Goal: Task Accomplishment & Management: Use online tool/utility

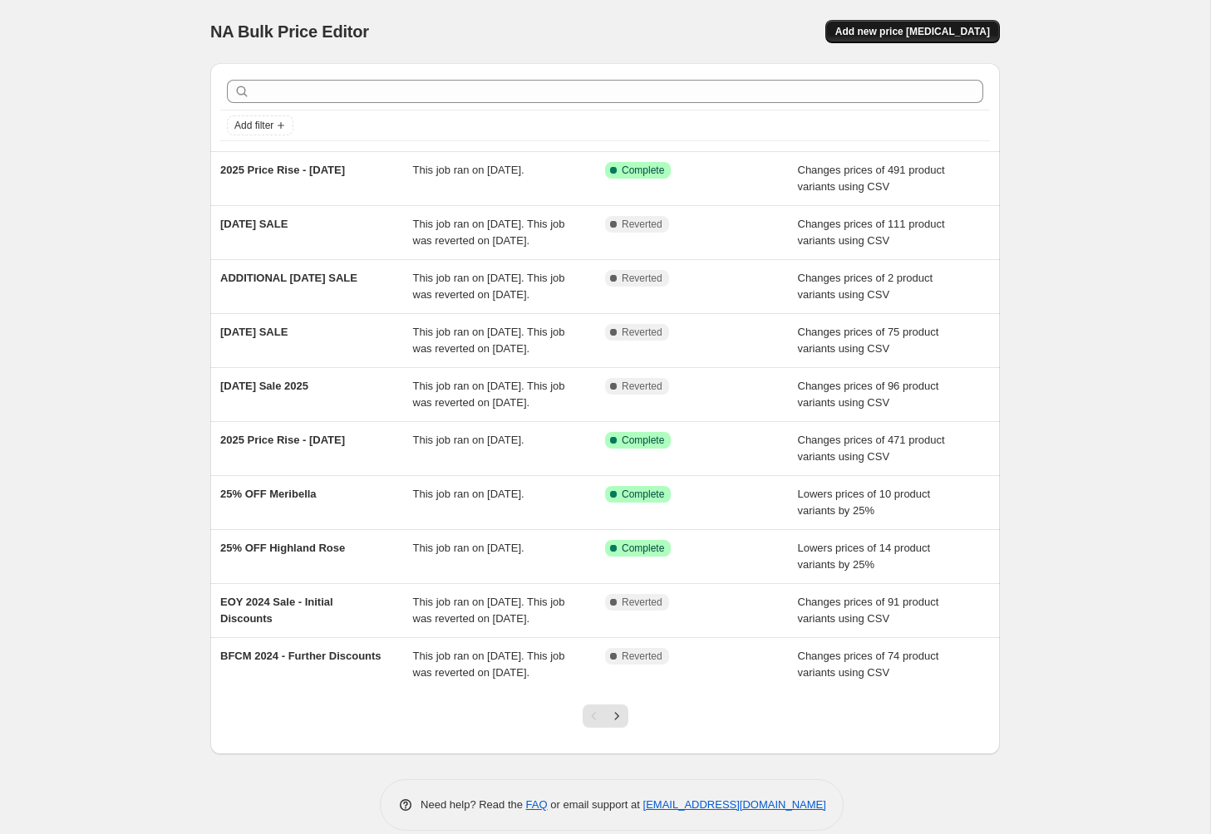
click at [881, 36] on span "Add new price [MEDICAL_DATA]" at bounding box center [912, 31] width 155 height 13
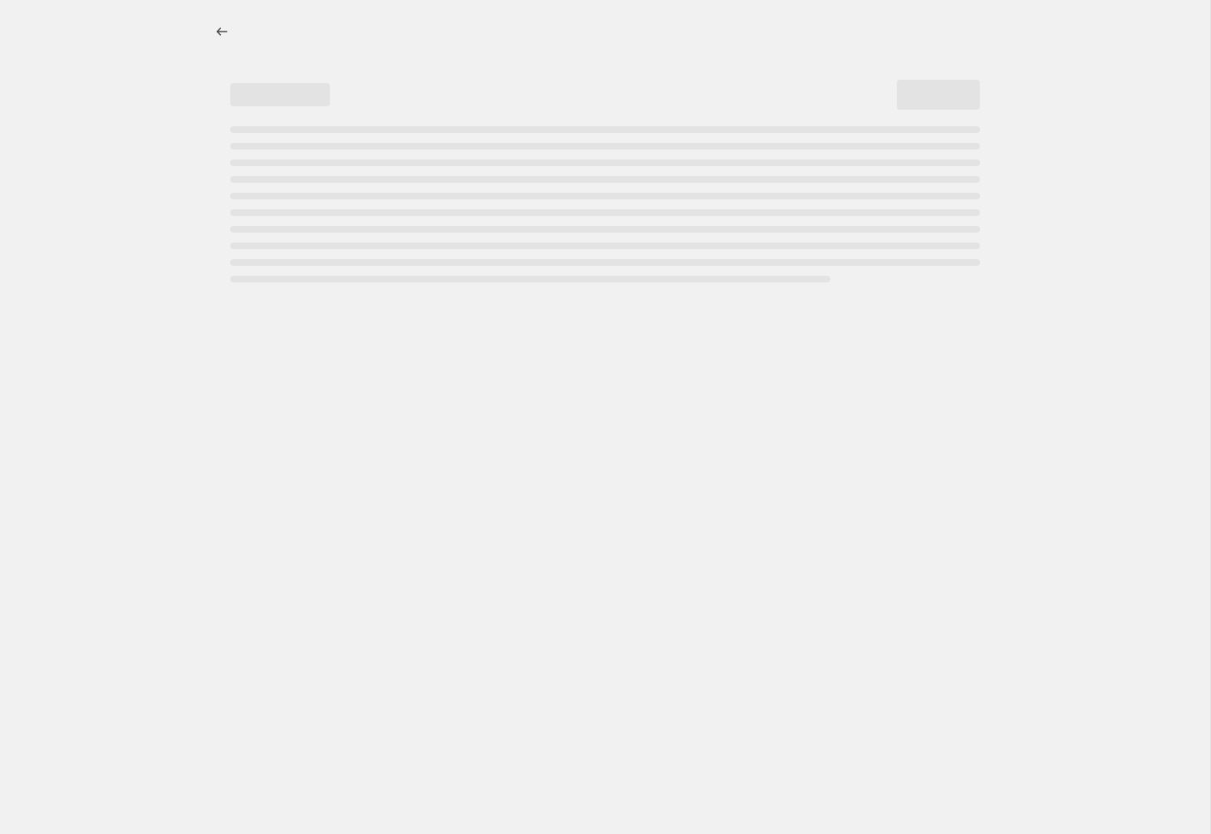
select select "percentage"
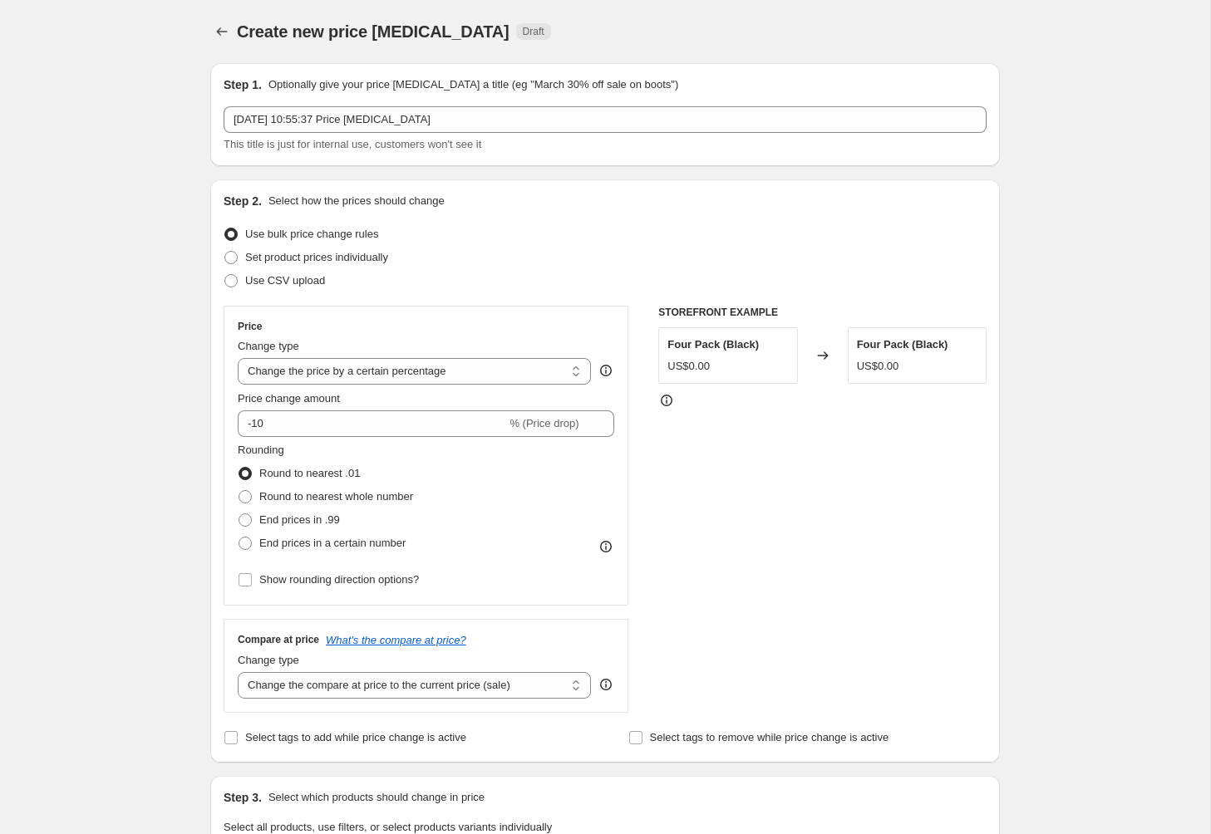
drag, startPoint x: 118, startPoint y: 30, endPoint x: 29, endPoint y: 30, distance: 88.9
click at [117, 30] on div "Create new price [MEDICAL_DATA]. This page is ready Create new price [MEDICAL_D…" at bounding box center [605, 808] width 1210 height 1616
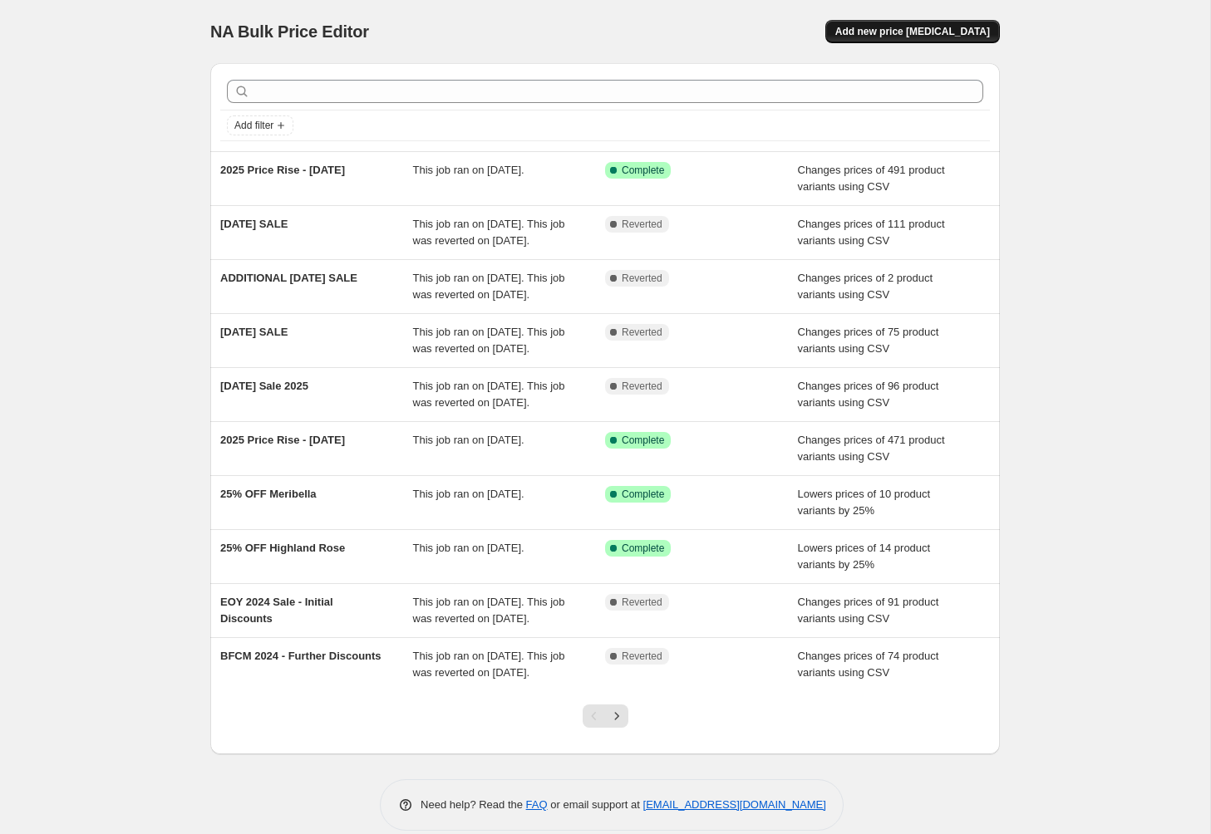
click at [957, 36] on span "Add new price change job" at bounding box center [912, 31] width 155 height 13
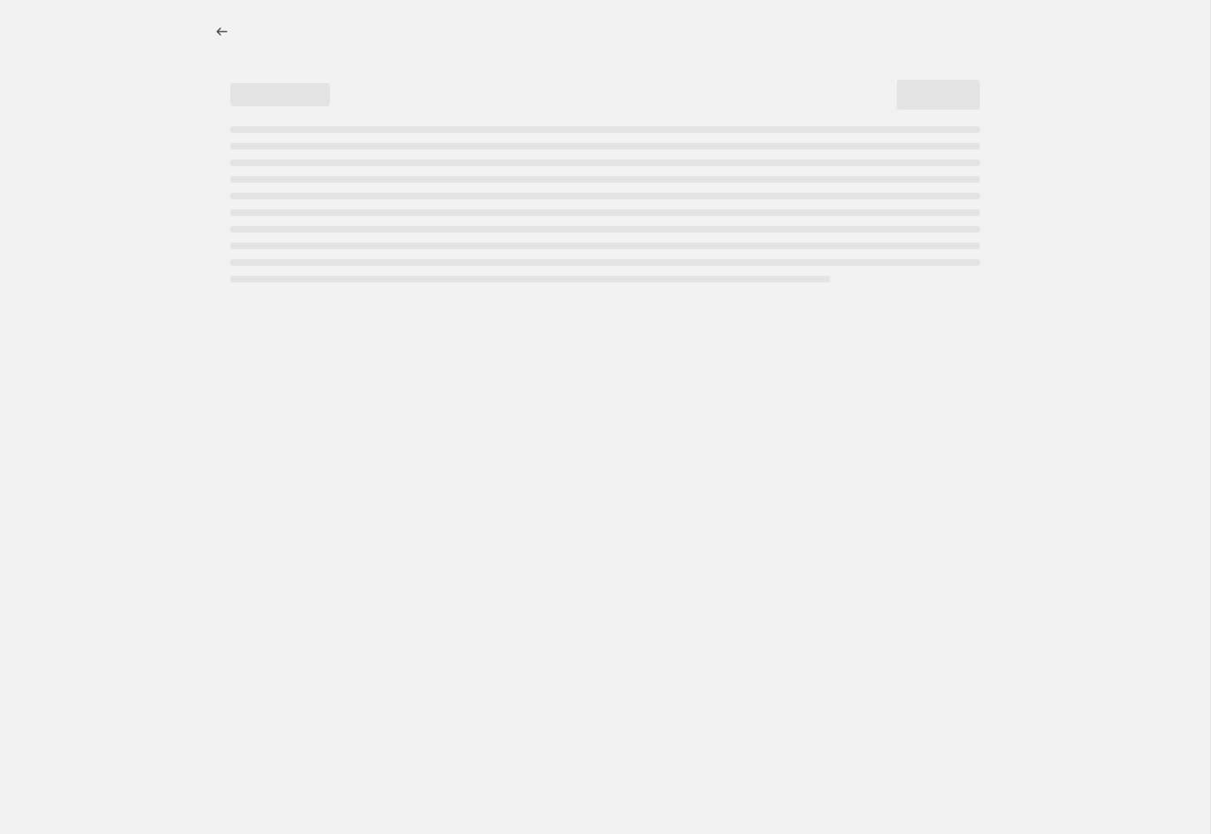
select select "percentage"
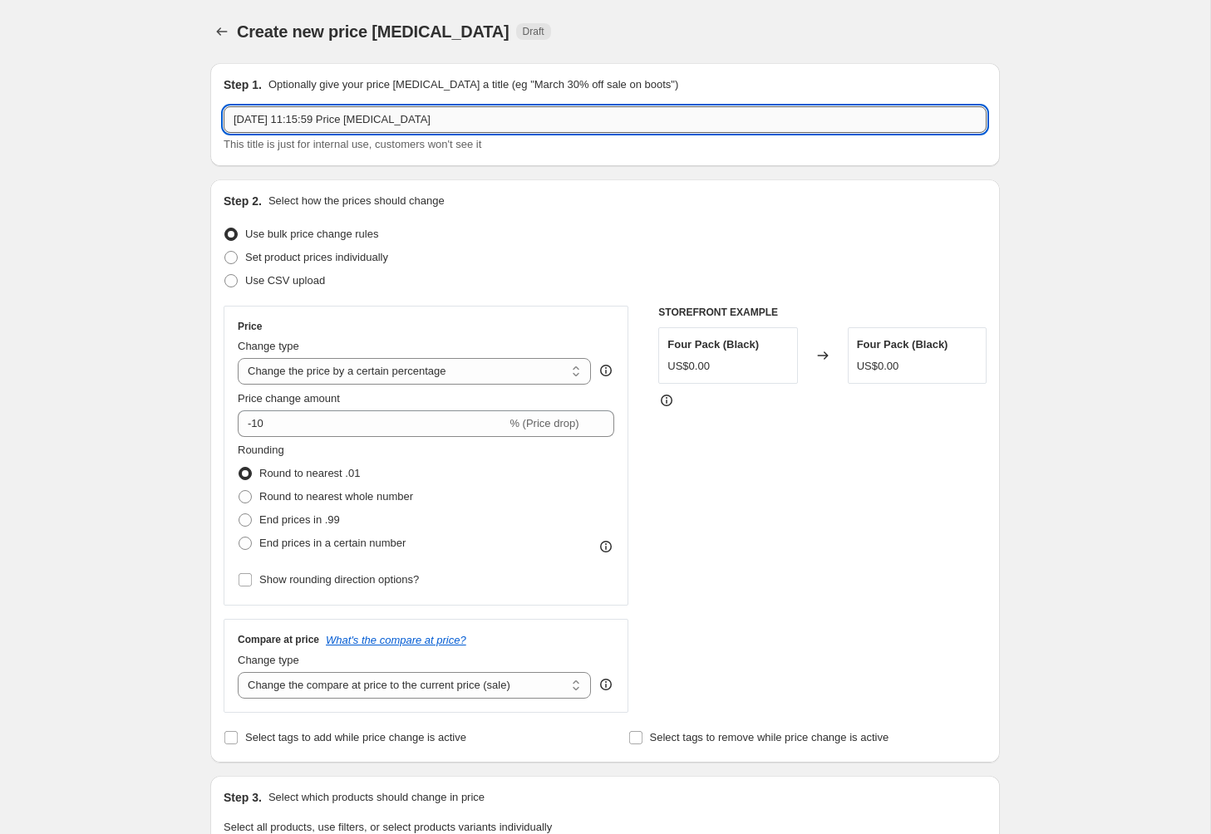
click at [489, 121] on input "27 Aug 2025, 11:15:59 Price change job" at bounding box center [605, 119] width 763 height 27
click at [233, 281] on span at bounding box center [230, 280] width 13 height 13
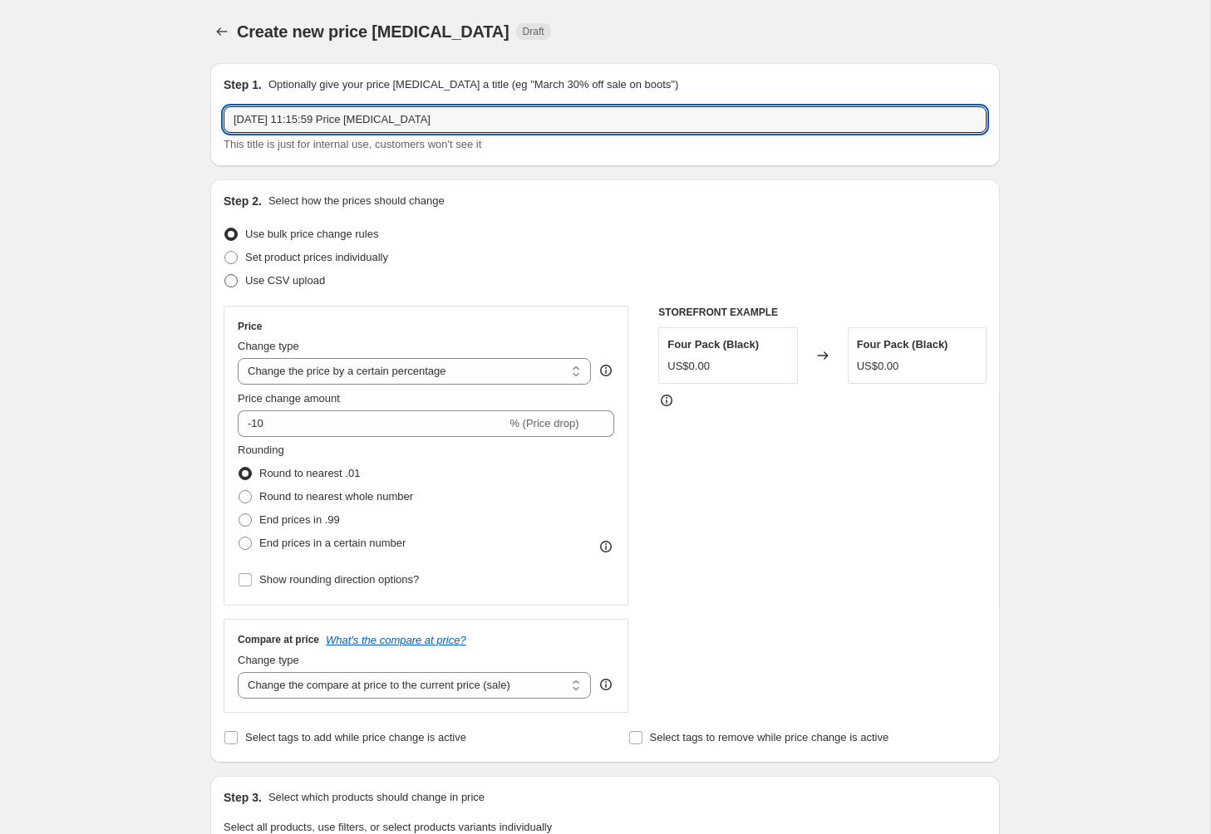
click at [225, 275] on input "Use CSV upload" at bounding box center [224, 274] width 1 height 1
radio input "true"
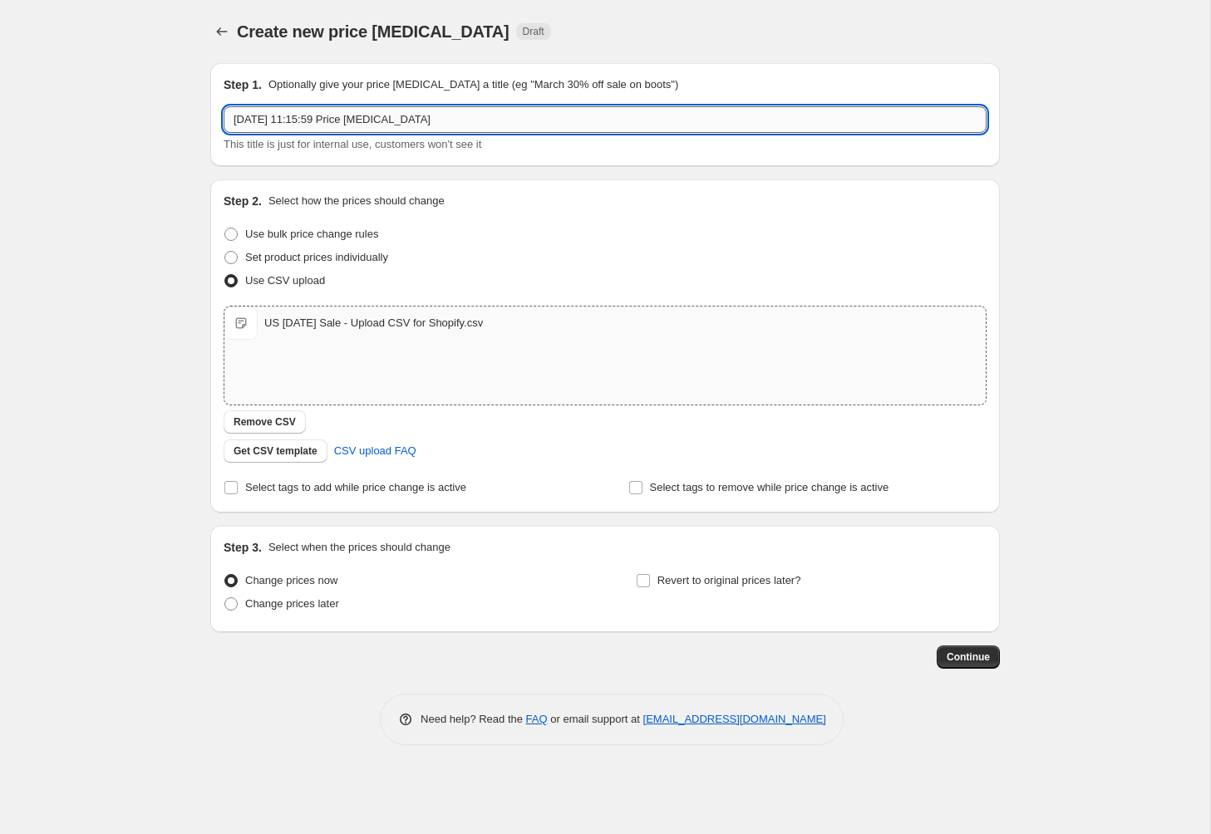
click at [386, 117] on input "27 Aug 2025, 11:15:59 Price change job" at bounding box center [605, 119] width 763 height 27
type input "LABOUR DAY SALE"
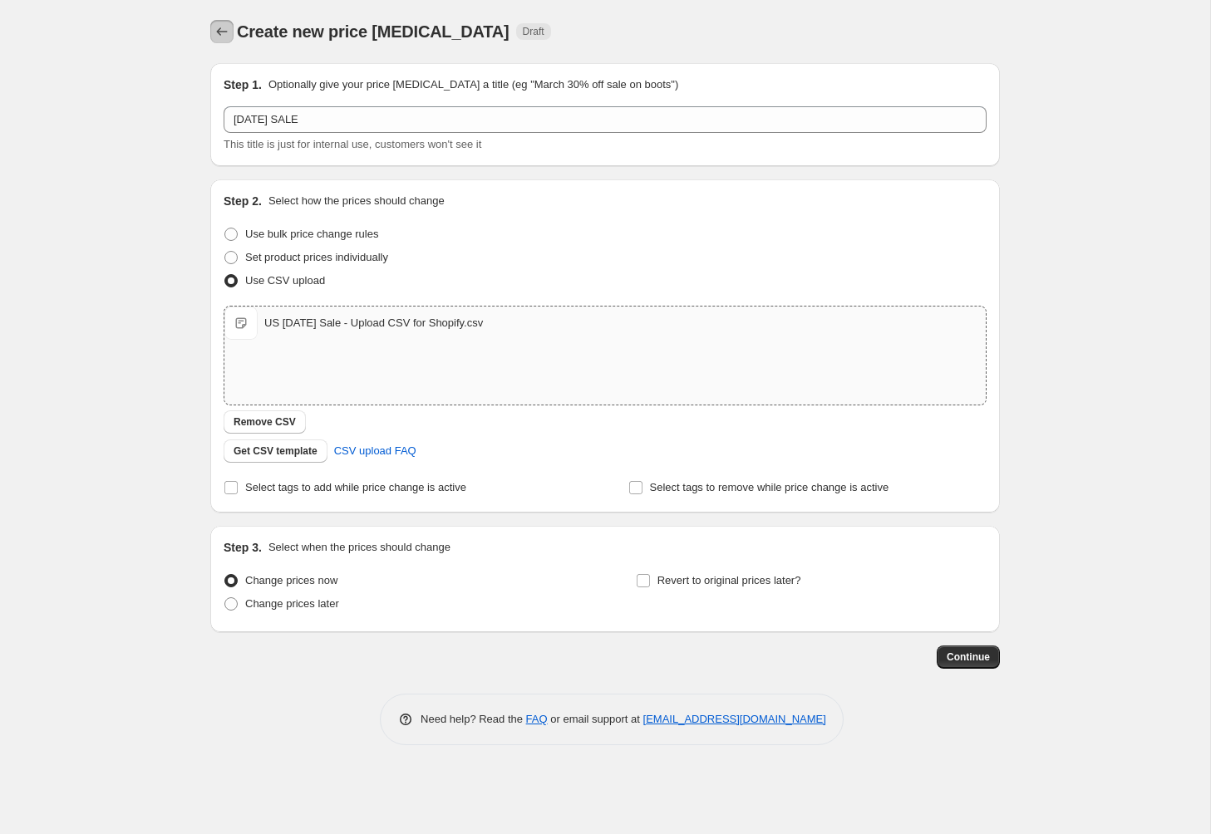
click at [221, 32] on icon "Price change jobs" at bounding box center [222, 31] width 17 height 17
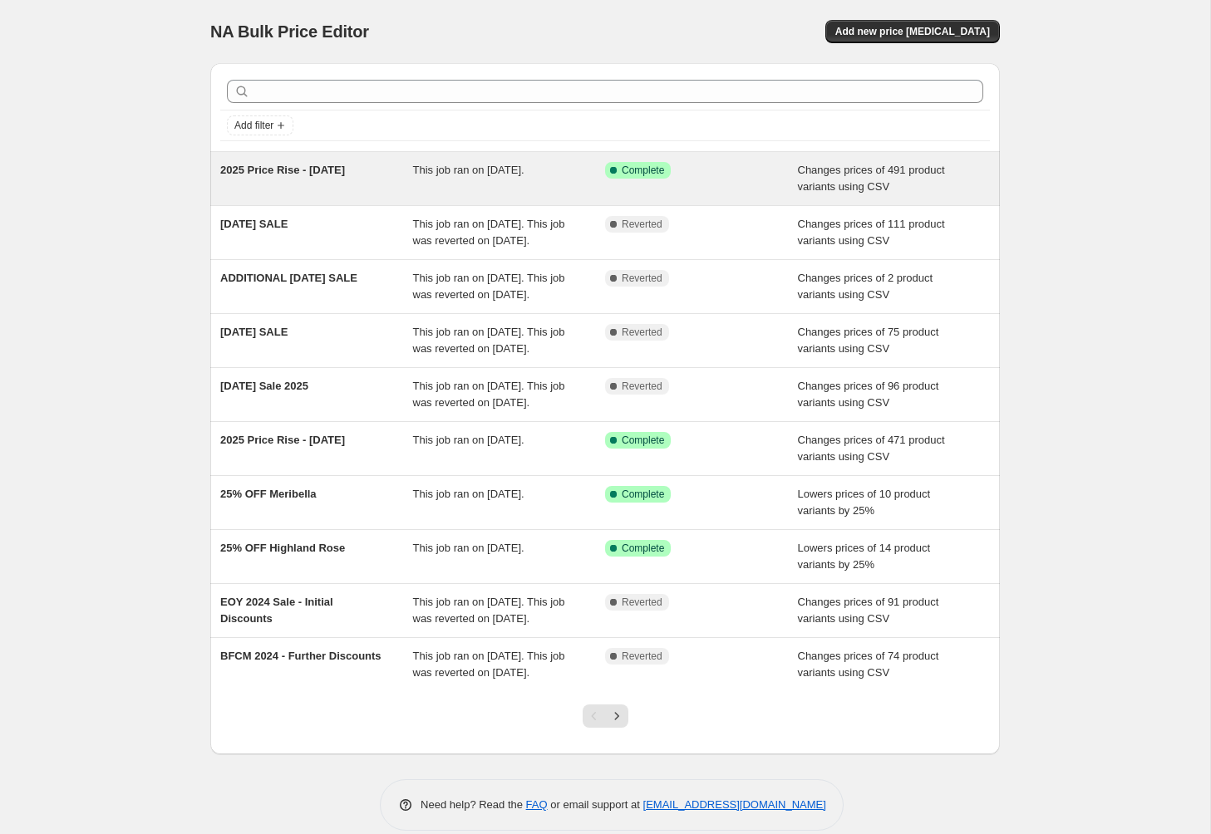
scroll to position [105, 0]
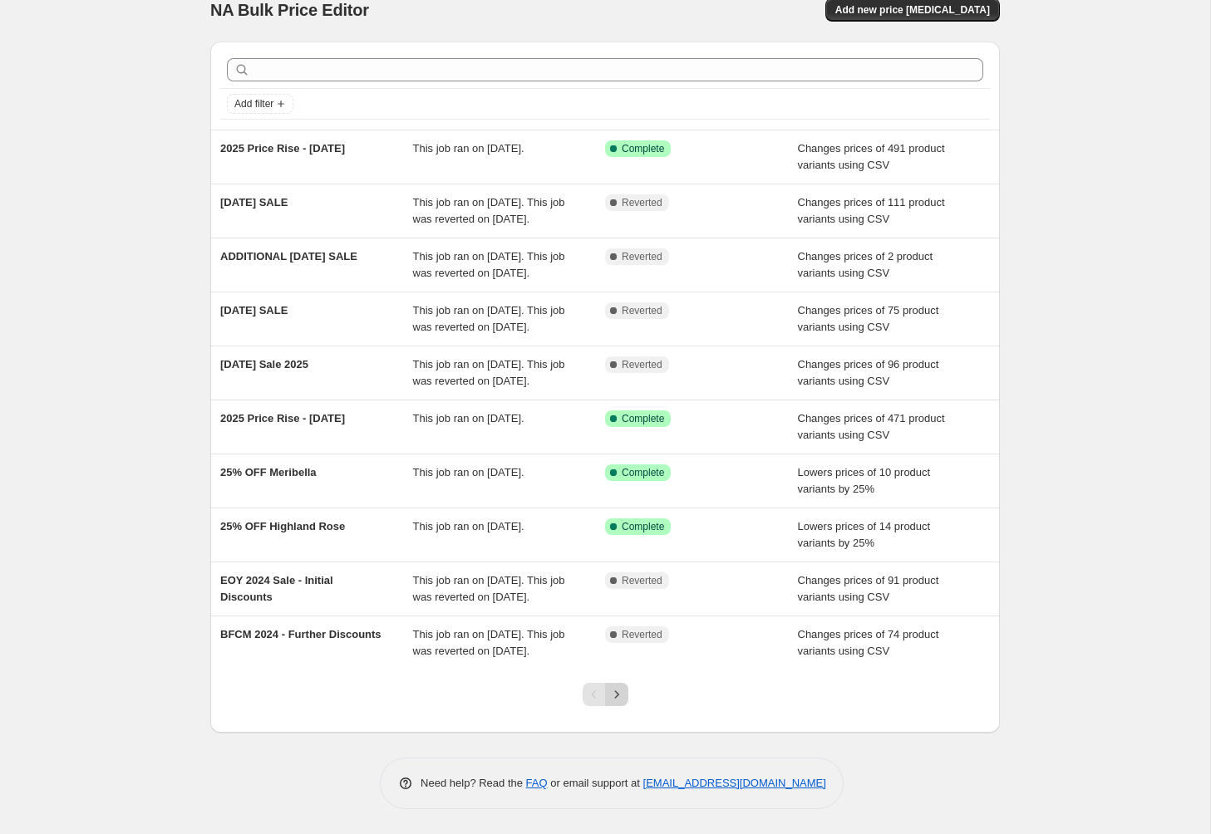
click at [617, 695] on icon "Next" at bounding box center [616, 693] width 4 height 7
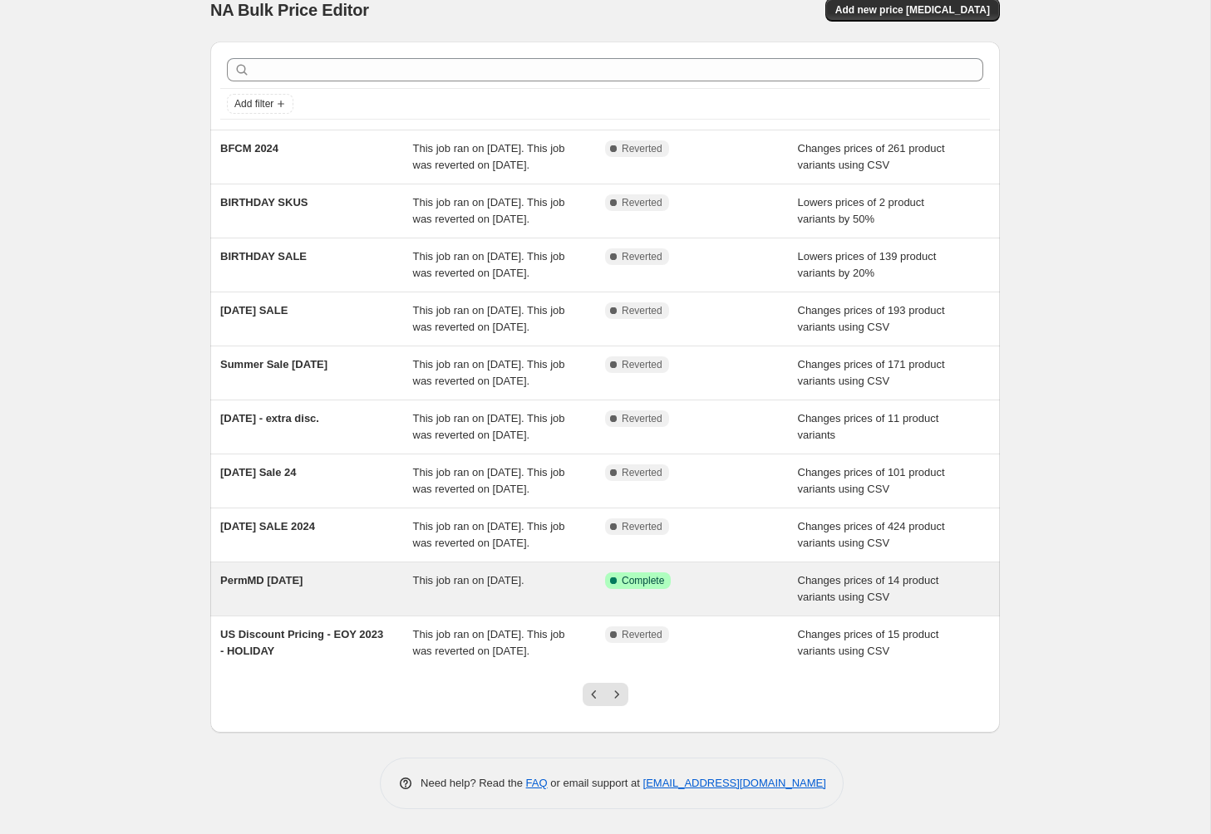
scroll to position [155, 0]
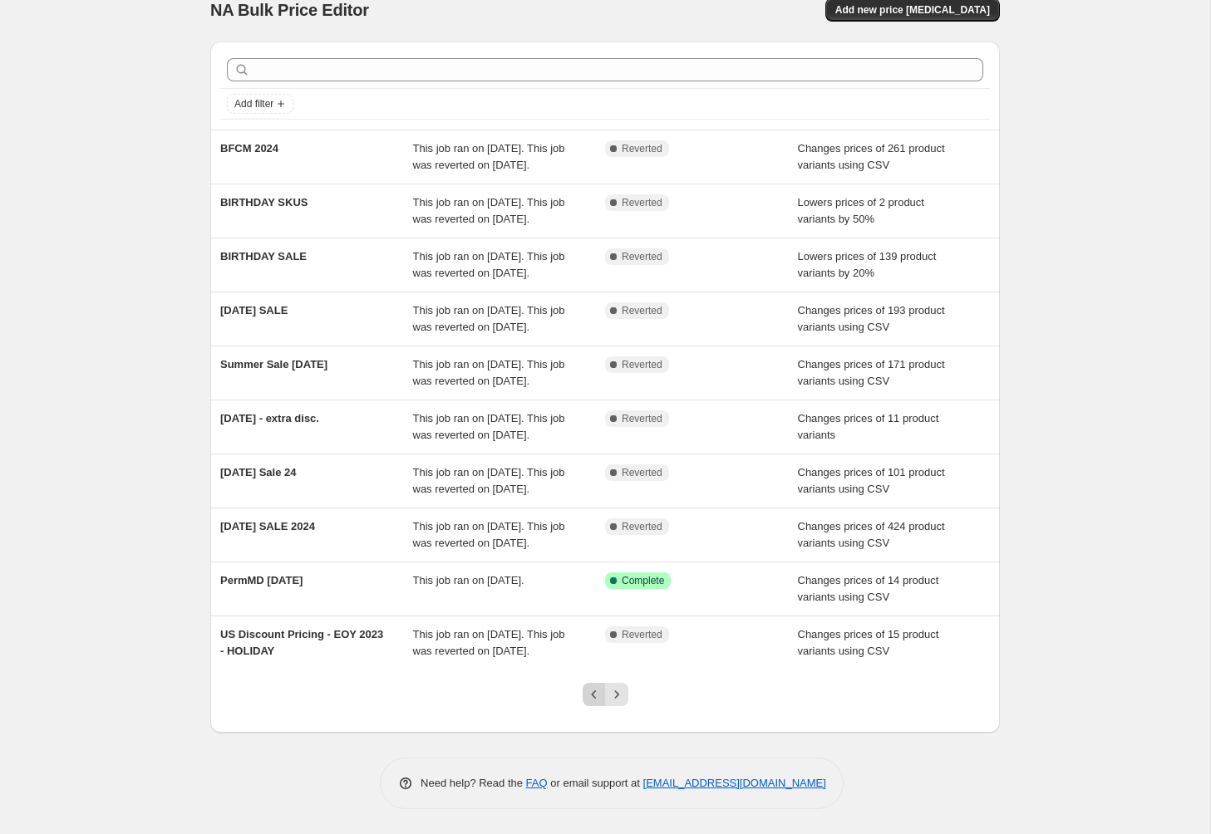
click at [589, 690] on icon "Previous" at bounding box center [594, 694] width 17 height 17
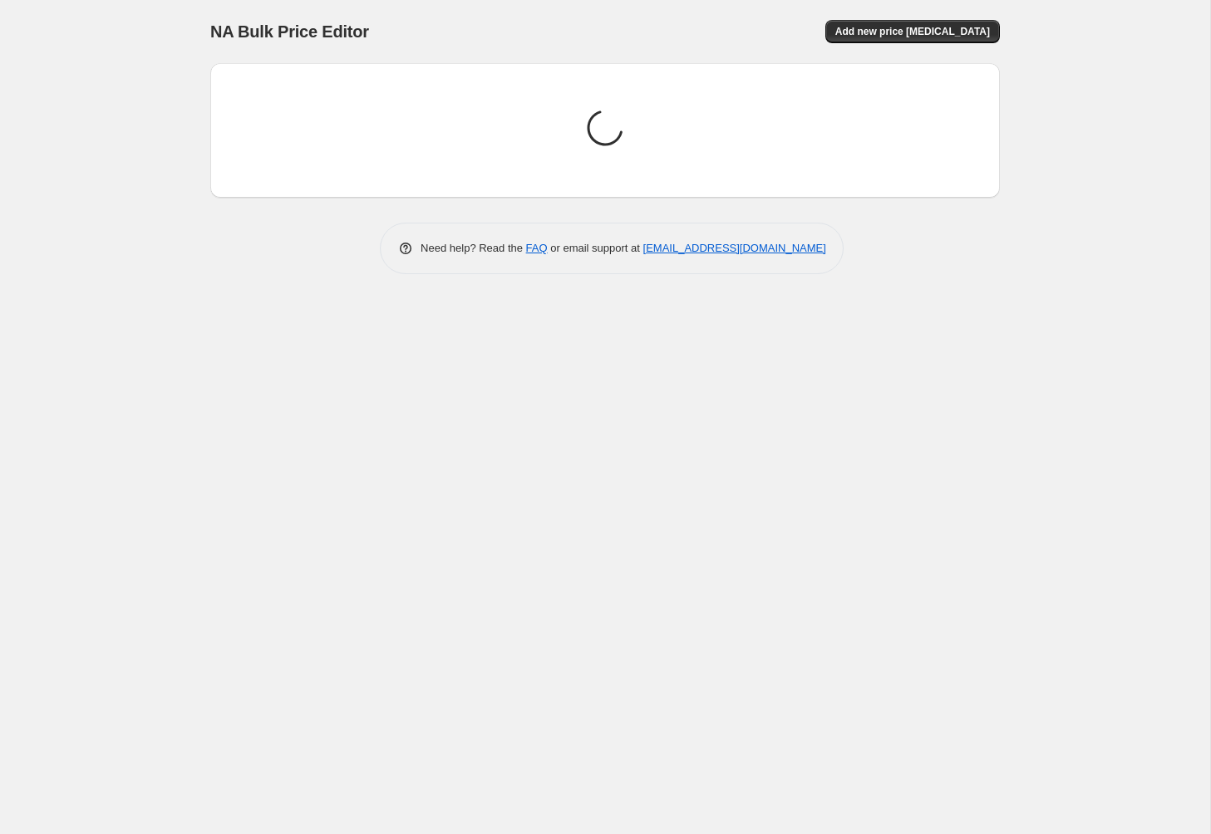
scroll to position [0, 0]
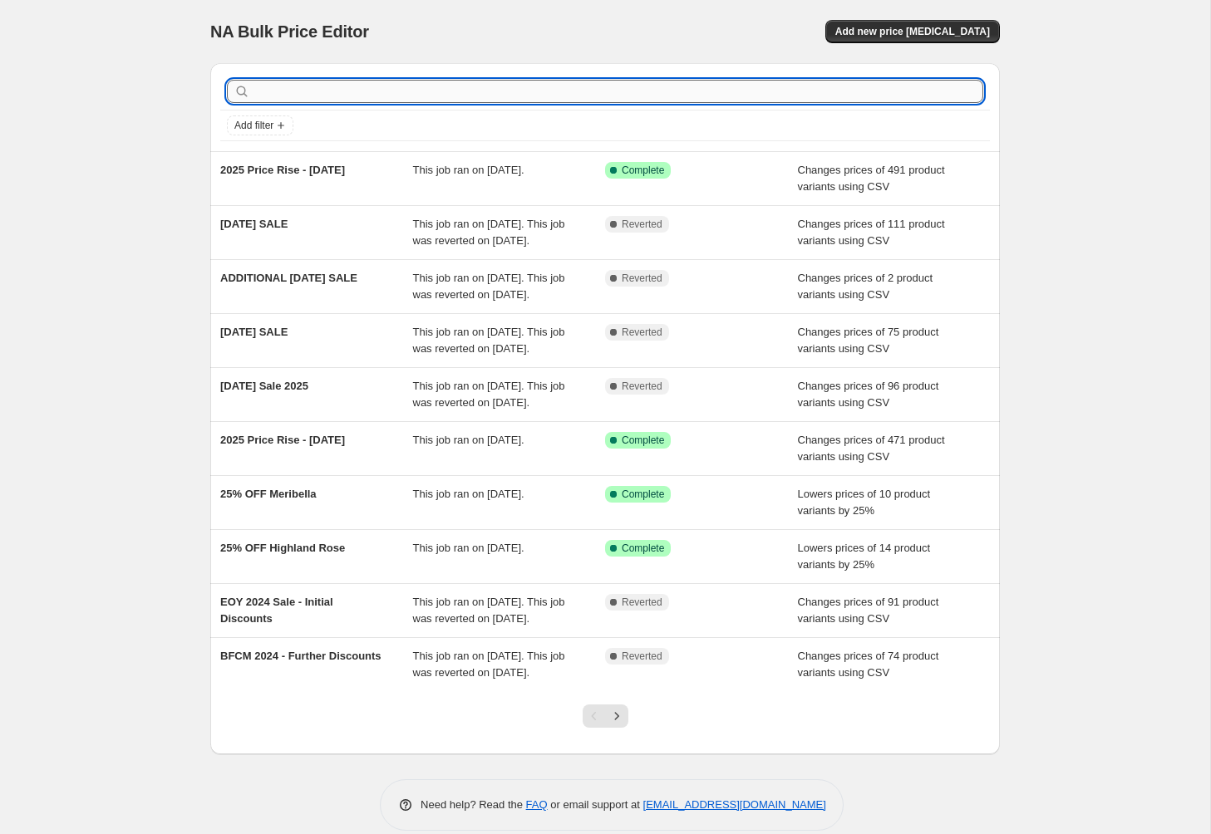
click at [564, 93] on input "text" at bounding box center [618, 91] width 730 height 23
type input "LABOUR"
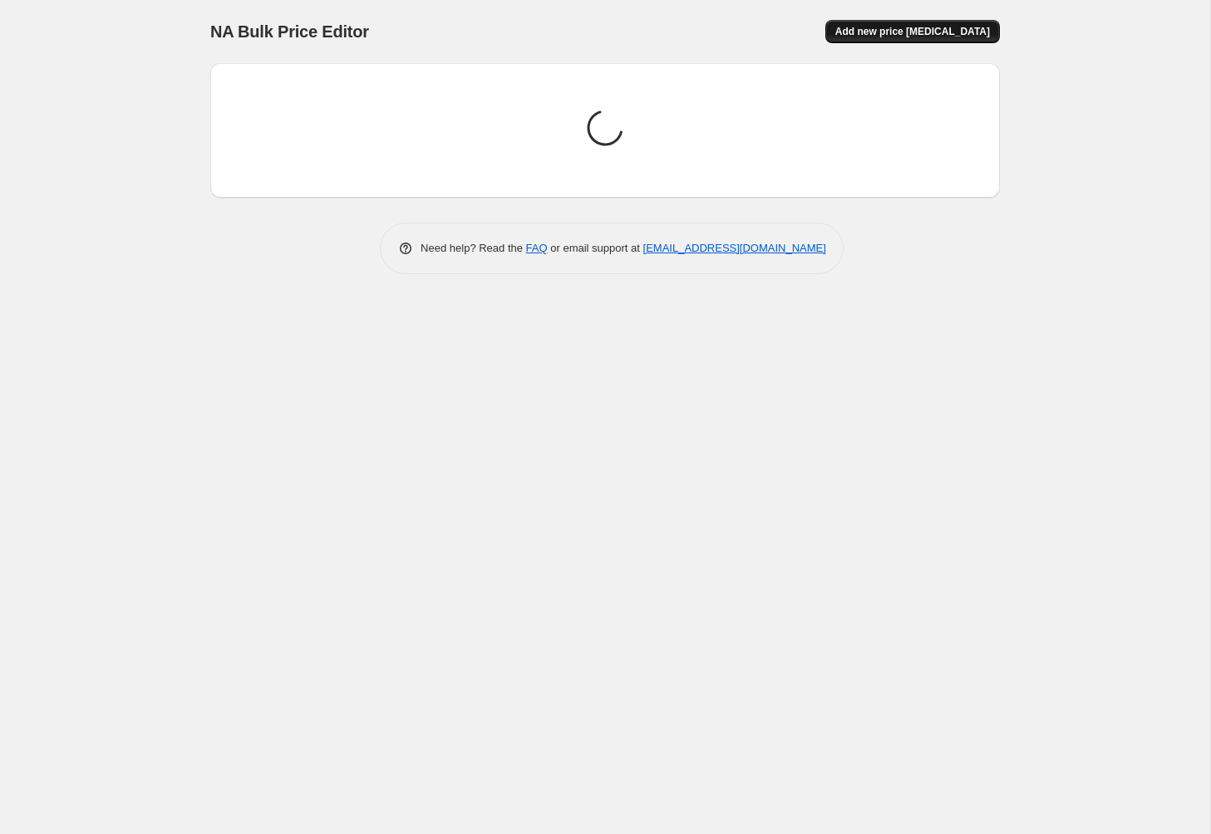
click at [977, 27] on span "Add new price [MEDICAL_DATA]" at bounding box center [912, 31] width 155 height 13
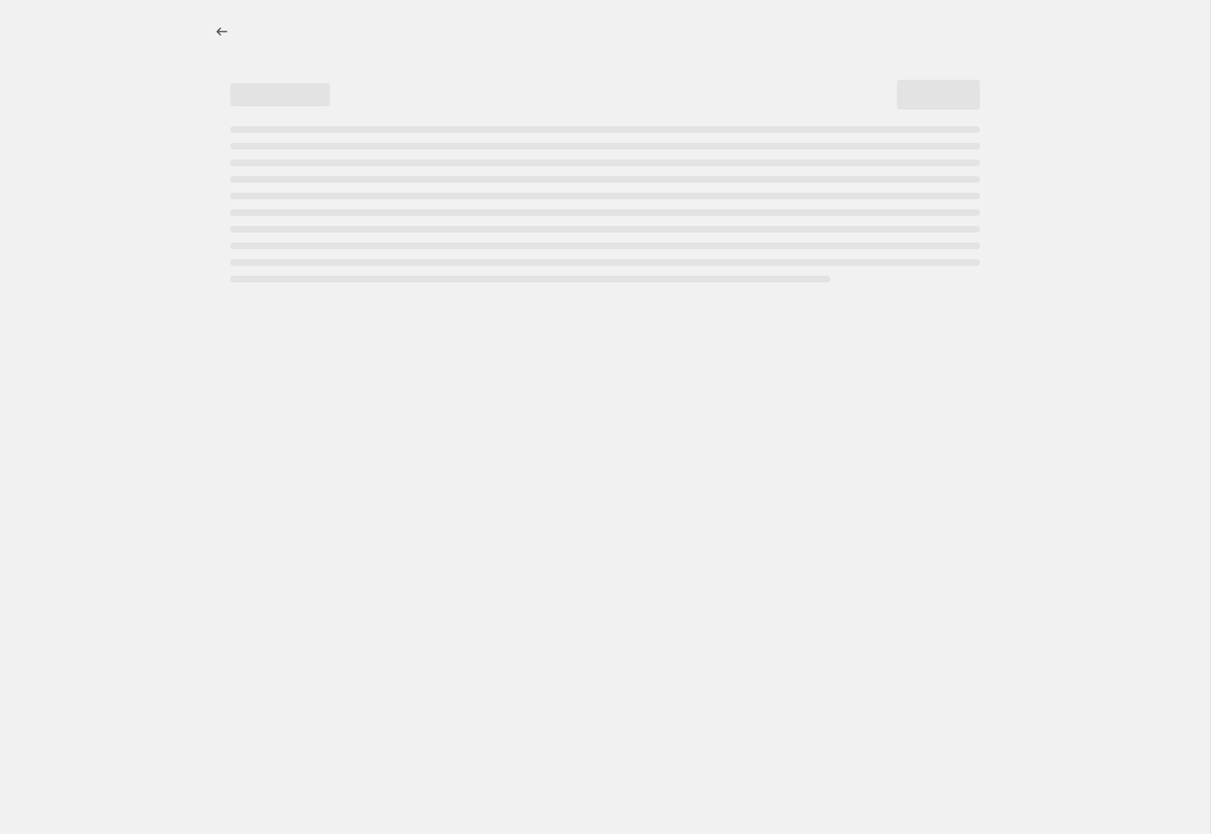
select select "percentage"
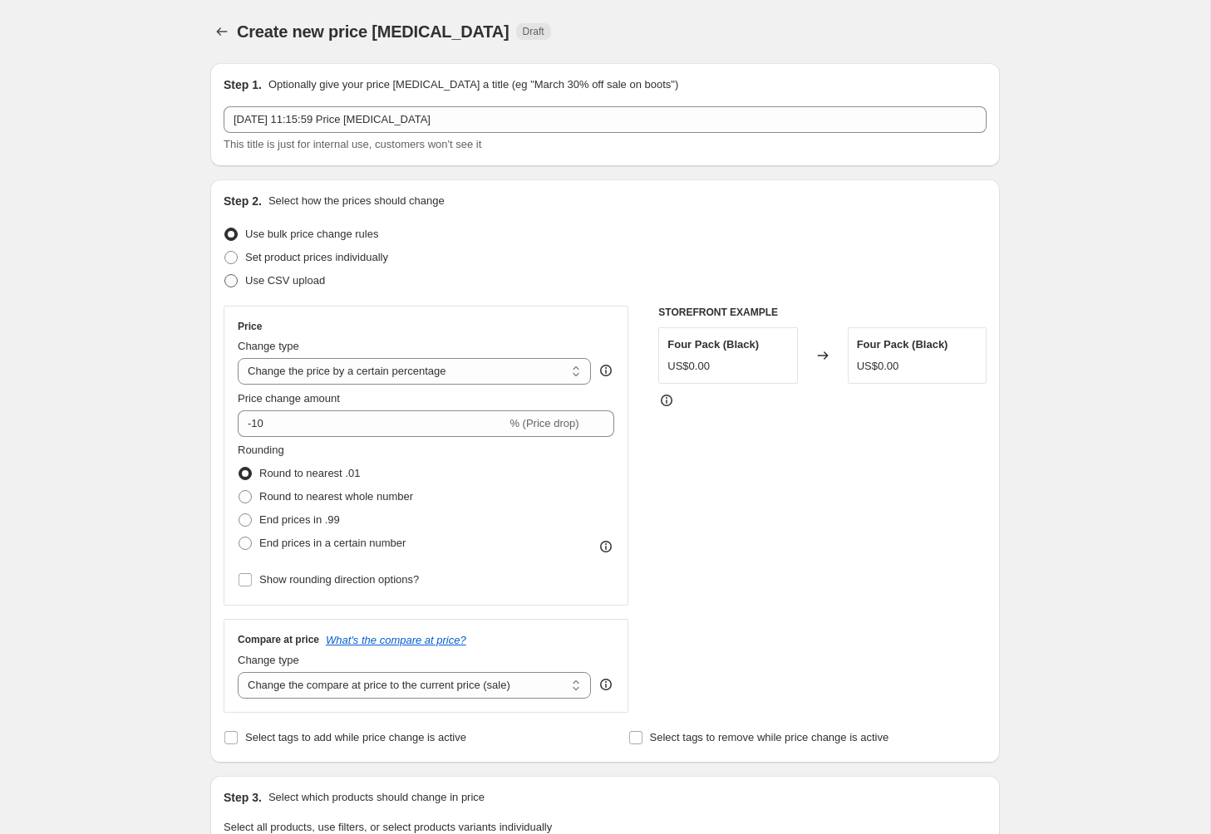
click at [231, 280] on span at bounding box center [230, 280] width 13 height 13
click at [225, 275] on input "Use CSV upload" at bounding box center [224, 274] width 1 height 1
radio input "true"
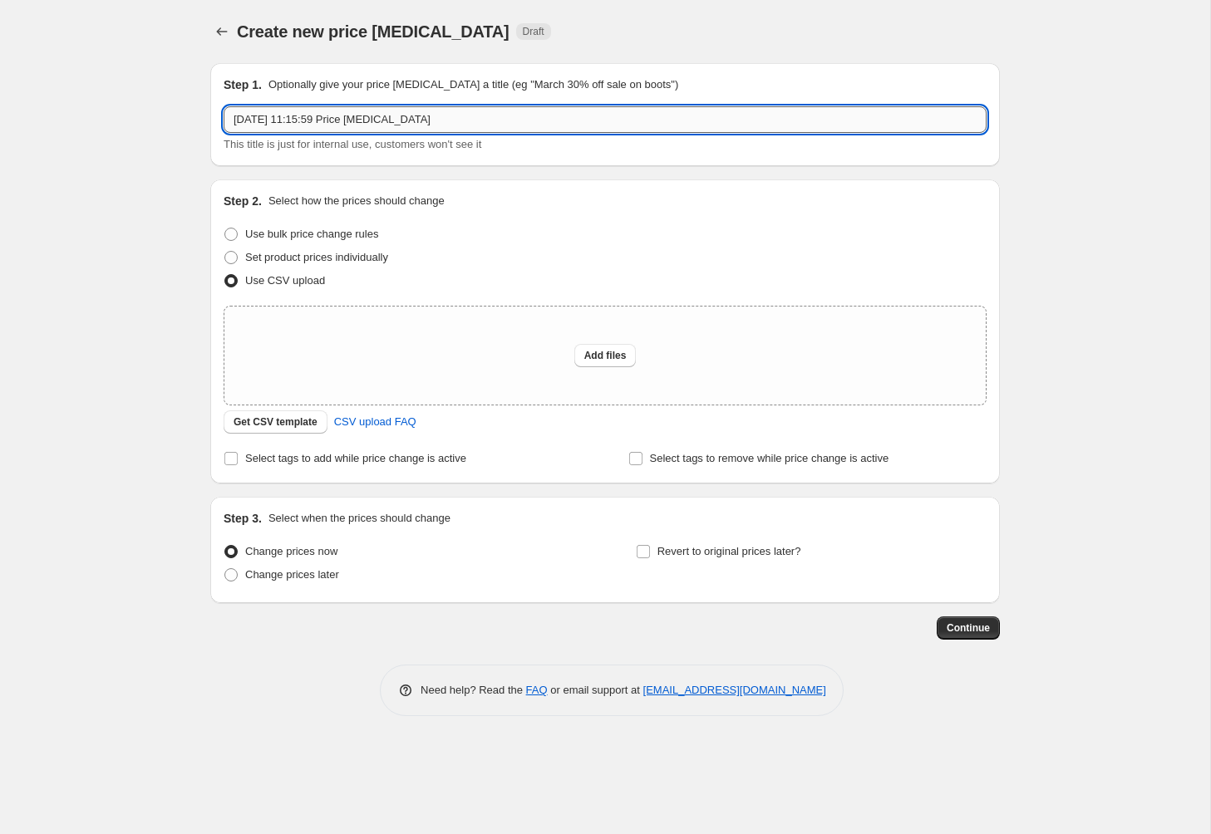
click at [354, 116] on input "27 Aug 2025, 11:15:59 Price change job" at bounding box center [605, 119] width 763 height 27
type input "LABOUR DAY SALE 24'"
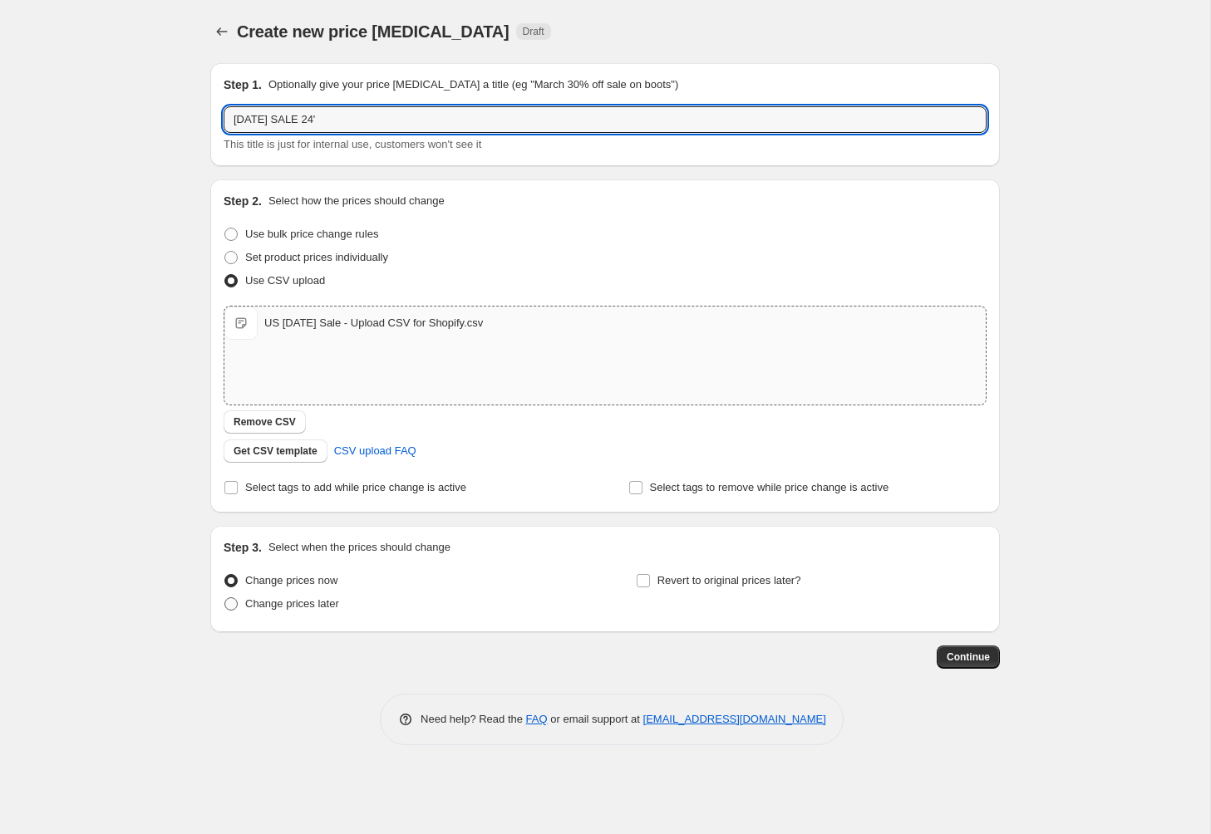
click at [230, 604] on span at bounding box center [230, 603] width 13 height 13
click at [225, 598] on input "Change prices later" at bounding box center [224, 597] width 1 height 1
radio input "true"
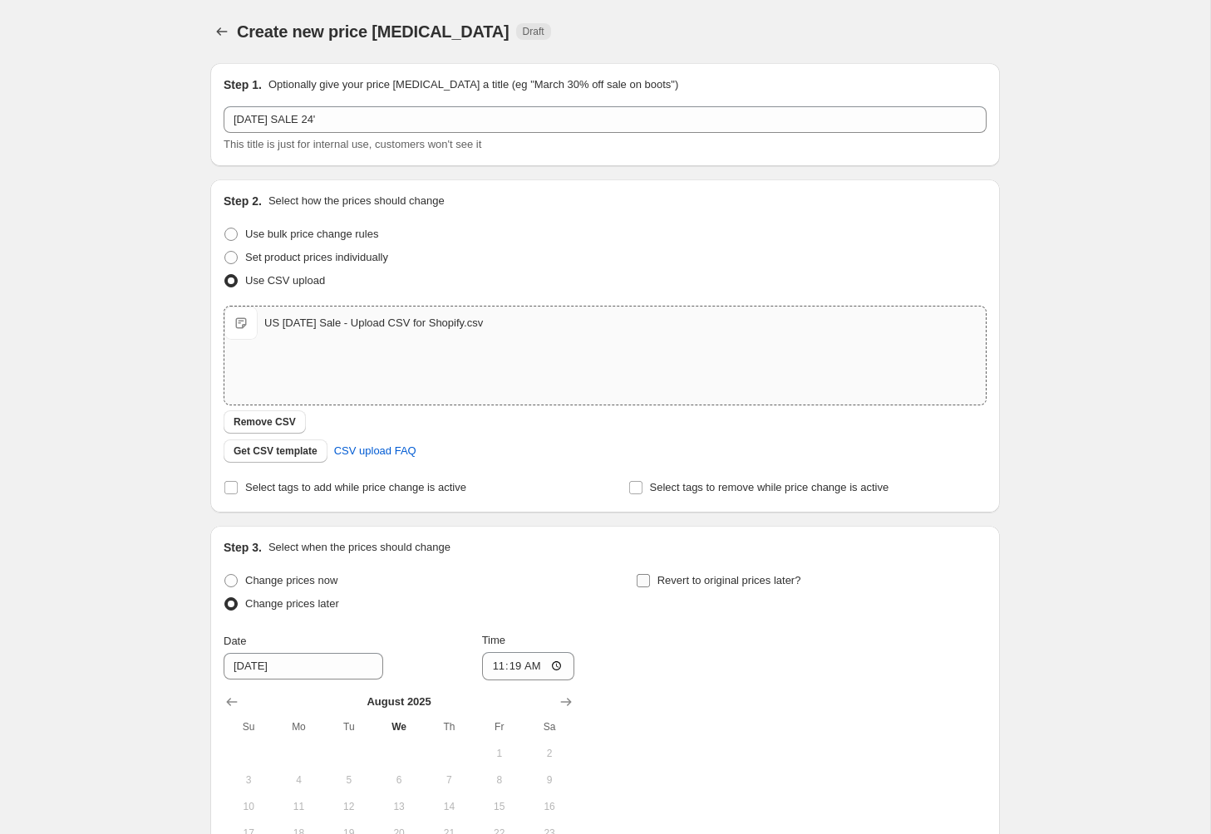
click at [650, 581] on span at bounding box center [643, 580] width 15 height 15
click at [650, 581] on input "Revert to original prices later?" at bounding box center [642, 580] width 13 height 13
checkbox input "true"
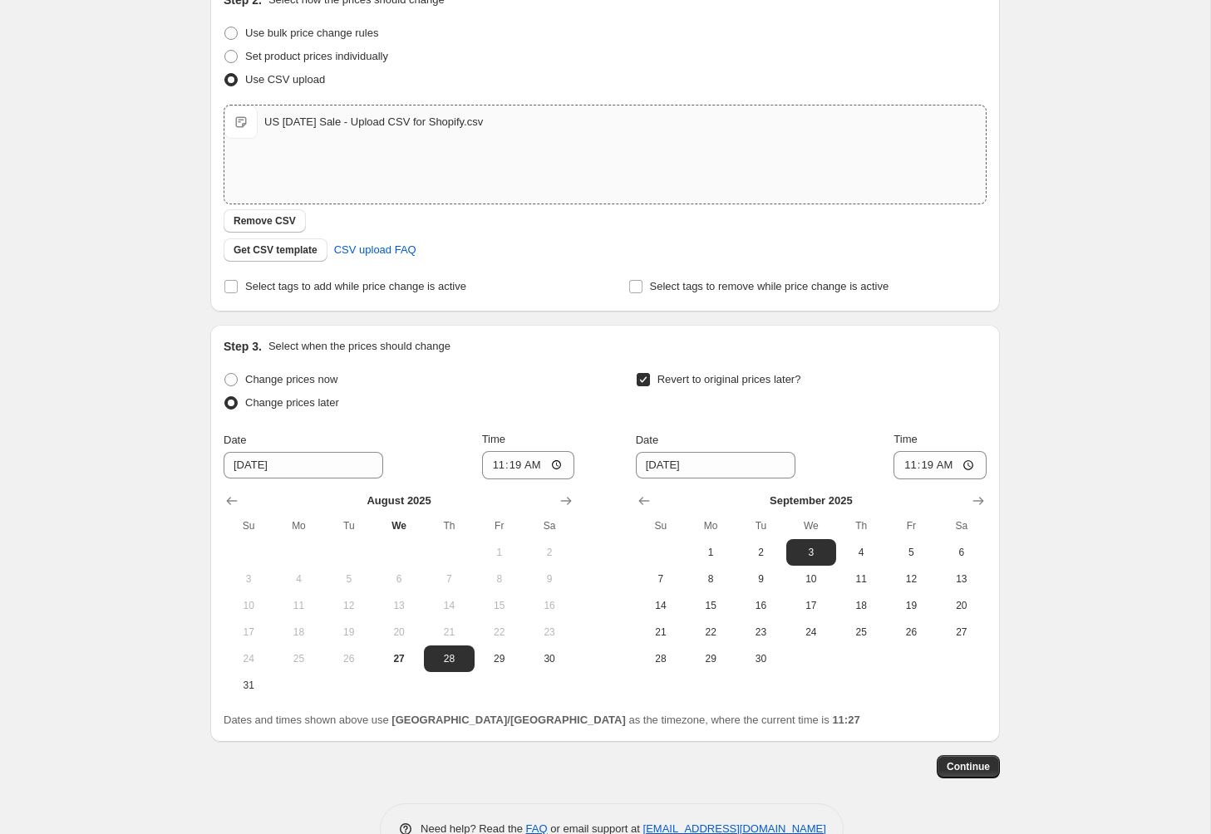
scroll to position [198, 0]
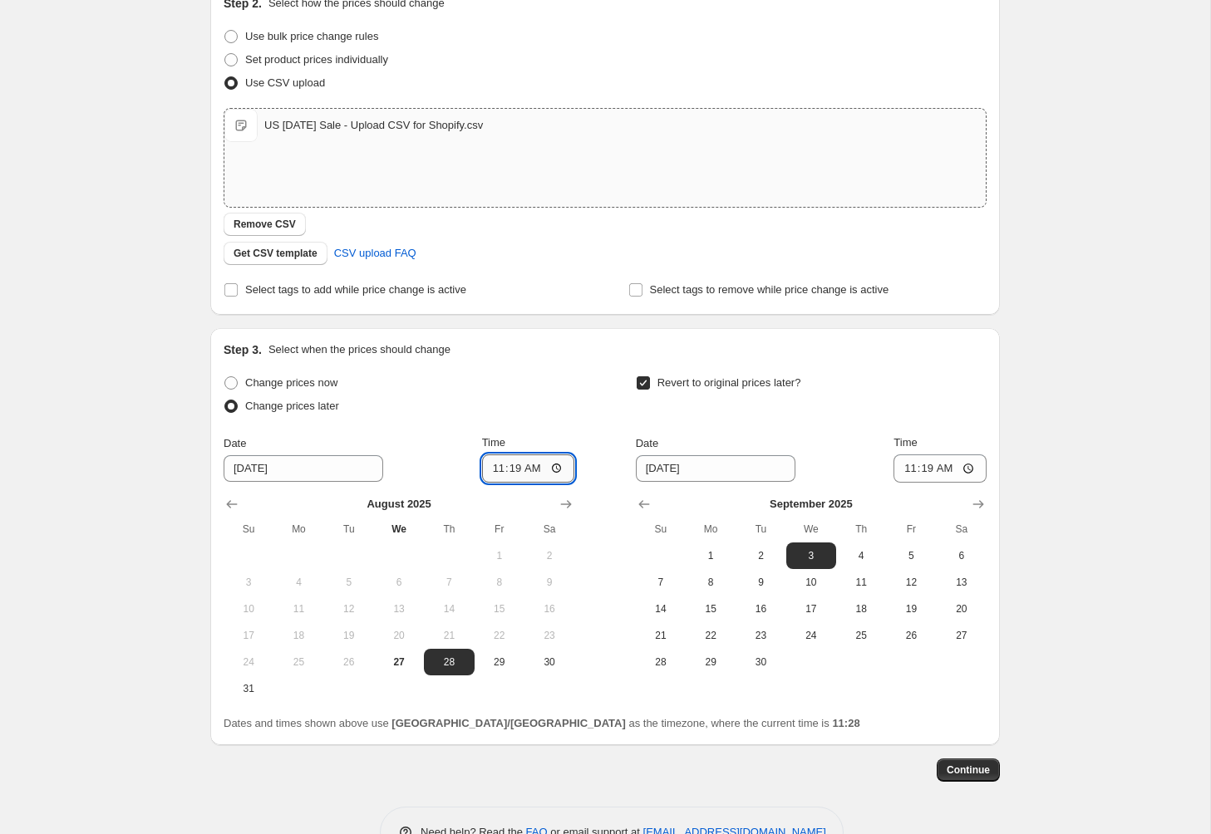
click at [501, 469] on input "11:19" at bounding box center [528, 468] width 93 height 28
type input "14:00"
click at [855, 551] on span "4" at bounding box center [861, 555] width 37 height 13
type input "9/4/2025"
click at [911, 470] on input "11:19" at bounding box center [939, 468] width 93 height 28
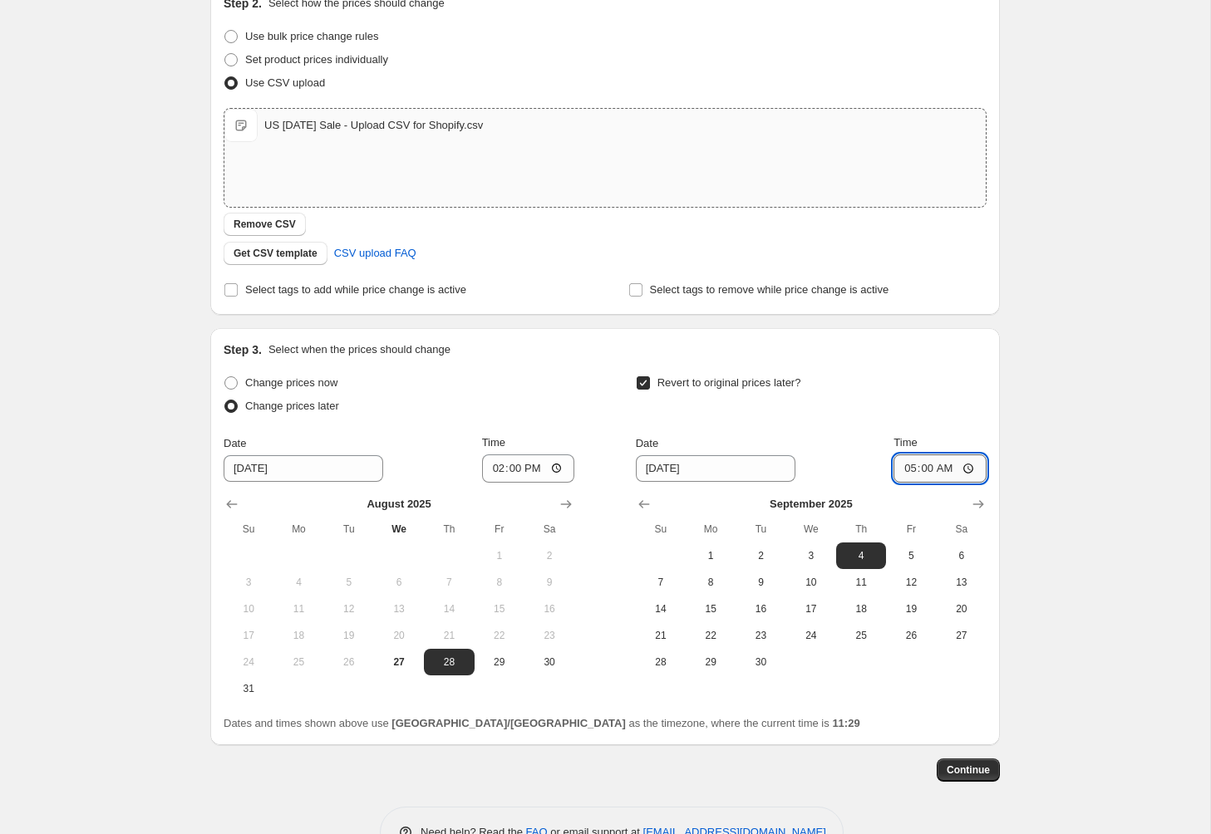
type input "17:00"
click at [957, 370] on div "Step 3. Select when the prices should change Change prices now Change prices la…" at bounding box center [605, 536] width 763 height 391
click at [232, 292] on input "Select tags to add while price change is active" at bounding box center [230, 289] width 13 height 13
checkbox input "true"
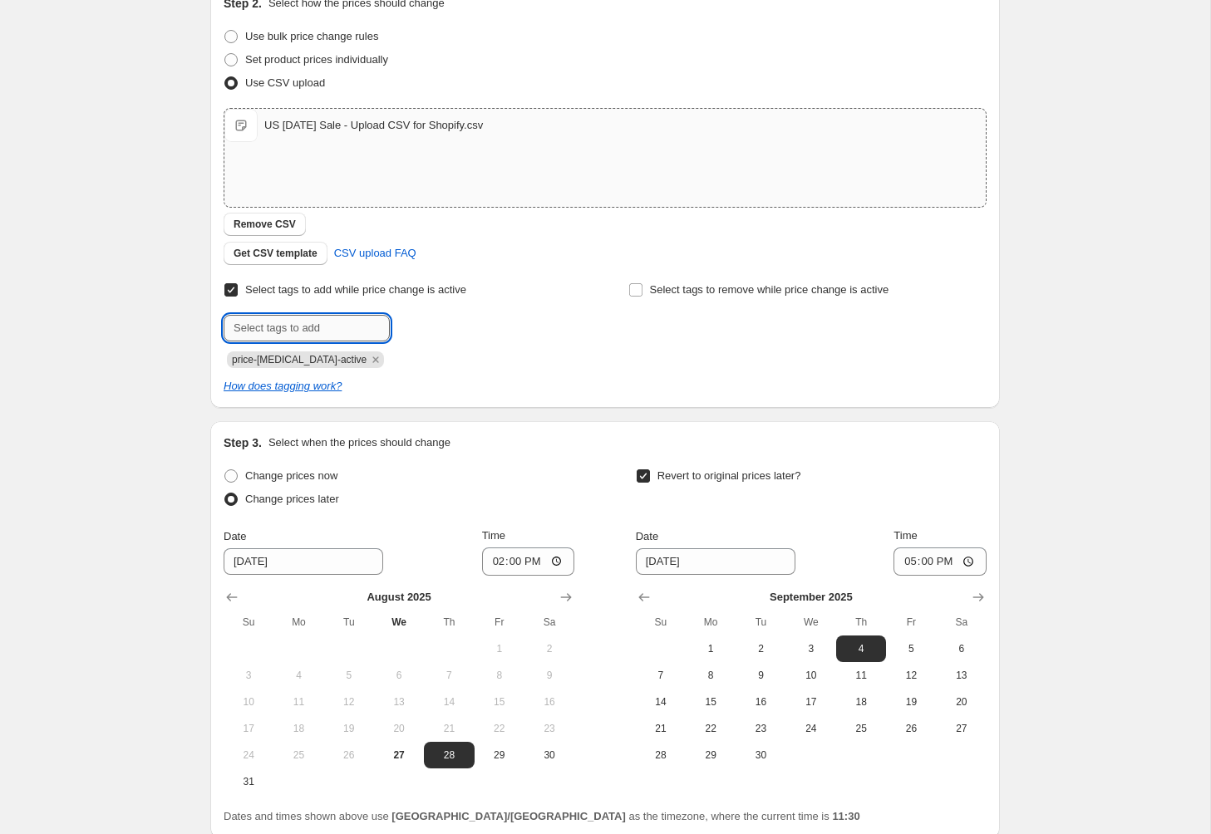
click at [350, 331] on input "text" at bounding box center [307, 328] width 166 height 27
type input "sale-script"
click at [467, 332] on span "sale-script" at bounding box center [451, 327] width 50 height 12
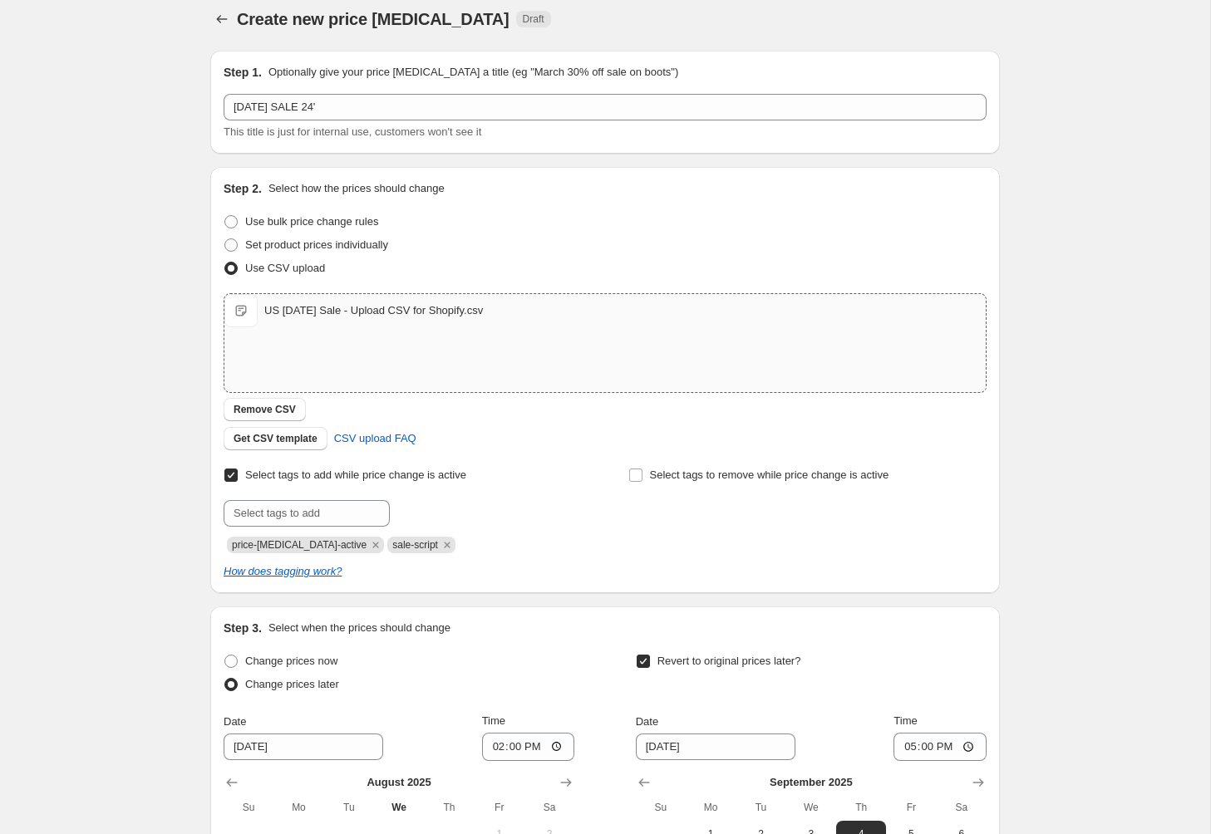
scroll to position [11, 0]
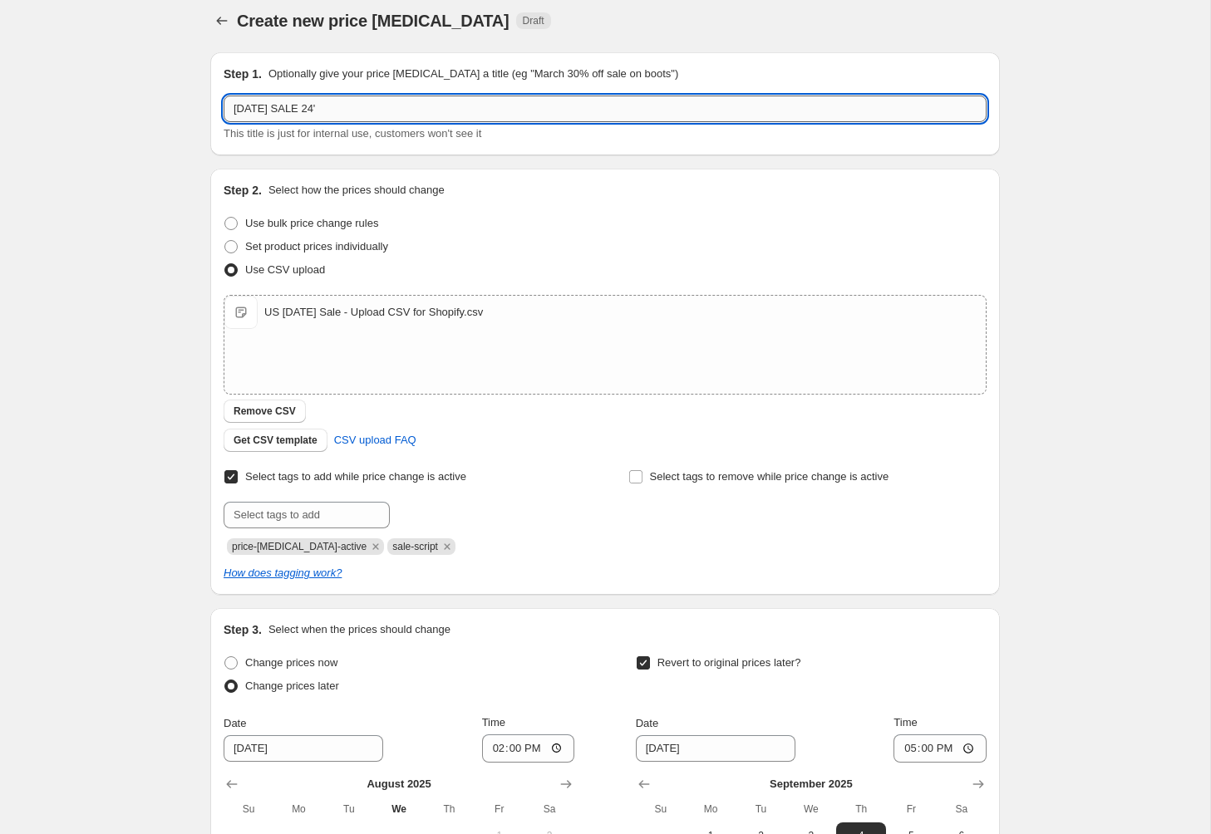
click at [376, 110] on input "LABOUR DAY SALE 24'" at bounding box center [605, 109] width 763 height 27
type input "LABOUR DAY SALE 24'"
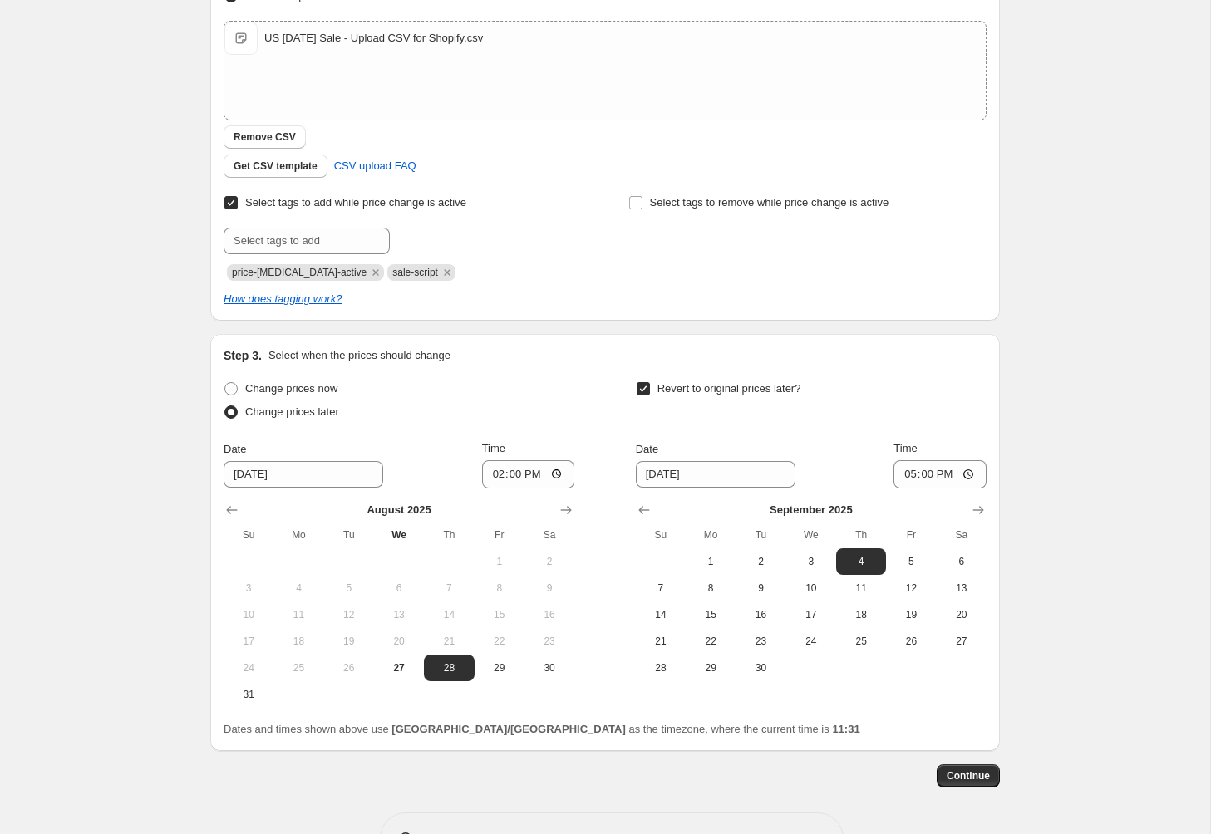
scroll to position [340, 0]
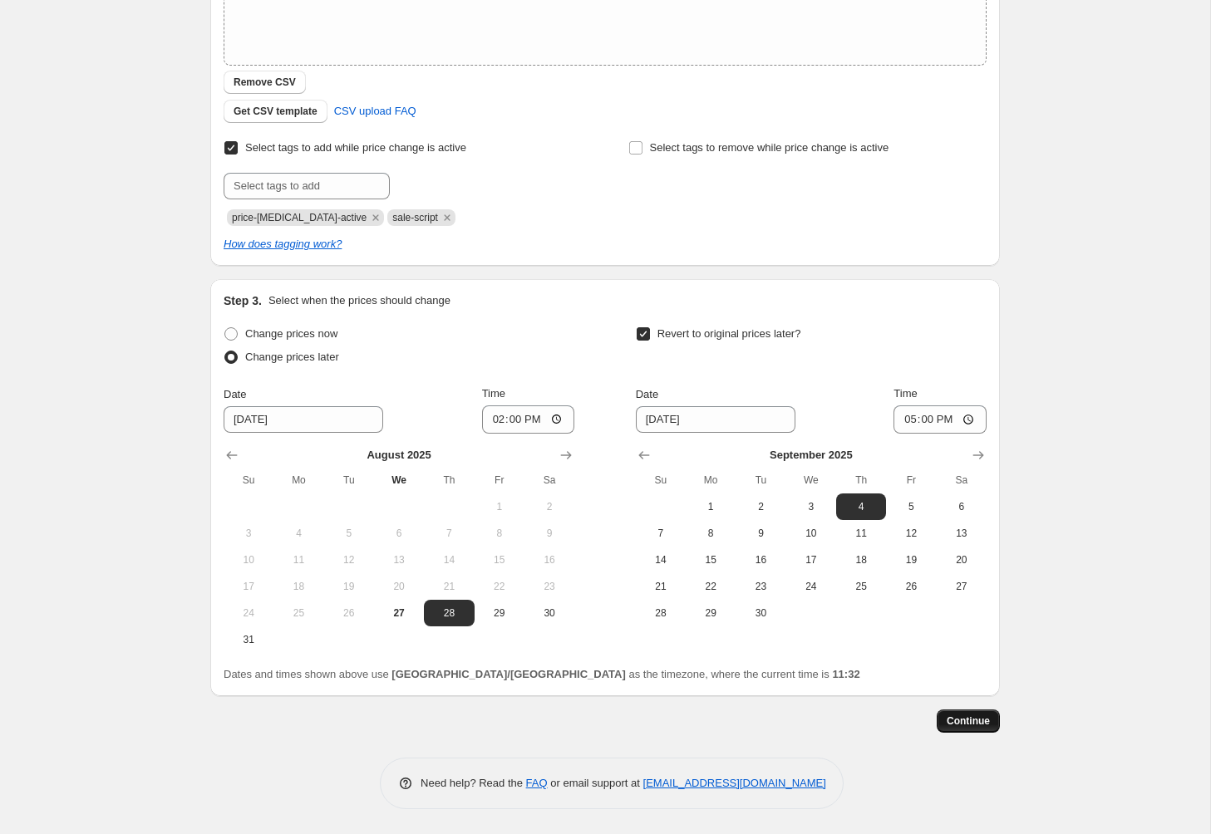
click at [970, 725] on span "Continue" at bounding box center [967, 721] width 43 height 13
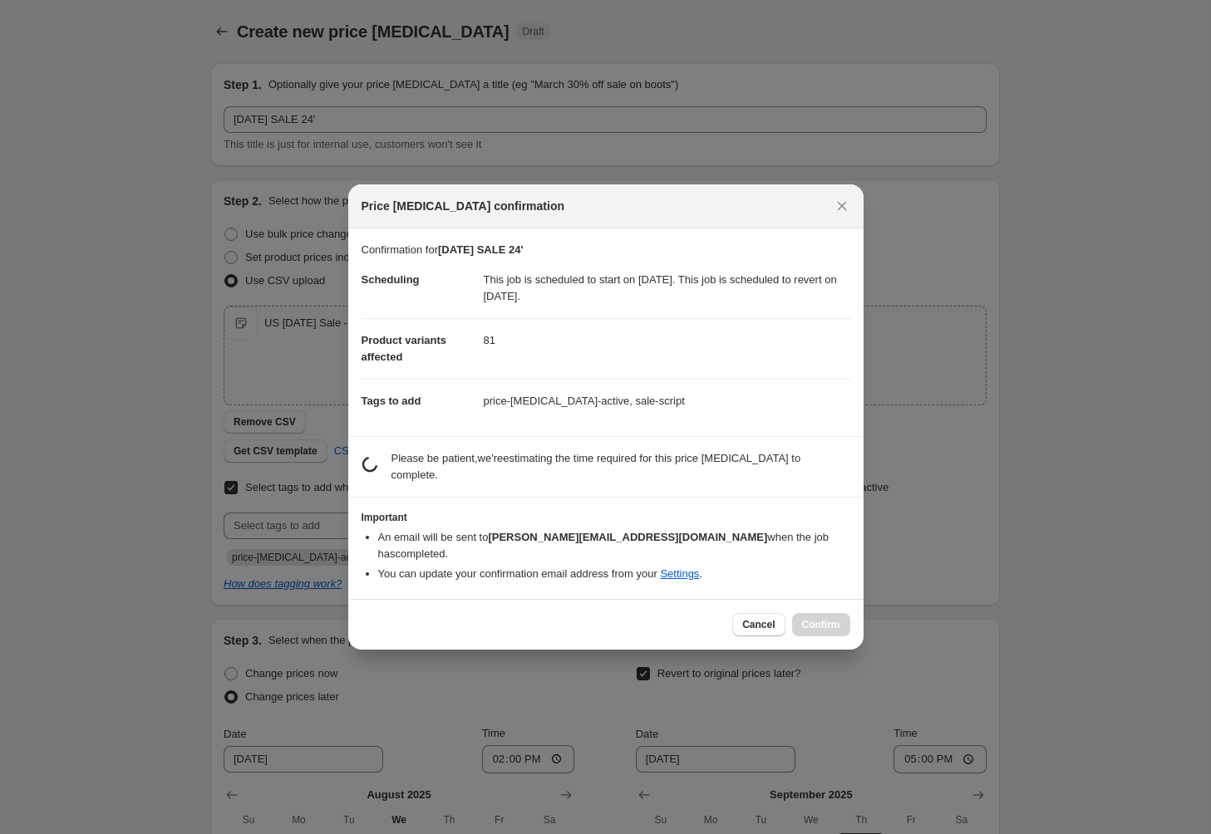
scroll to position [0, 0]
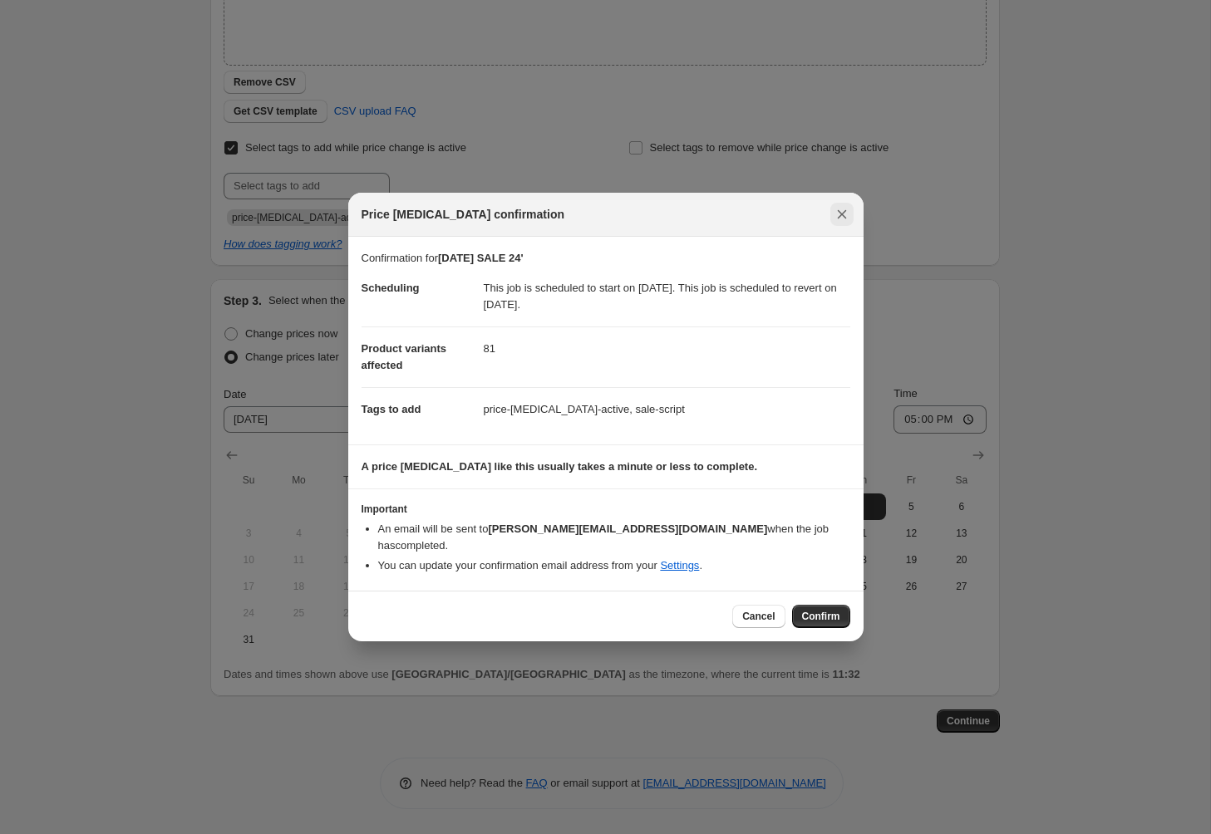
click at [838, 223] on icon "Close" at bounding box center [841, 214] width 17 height 17
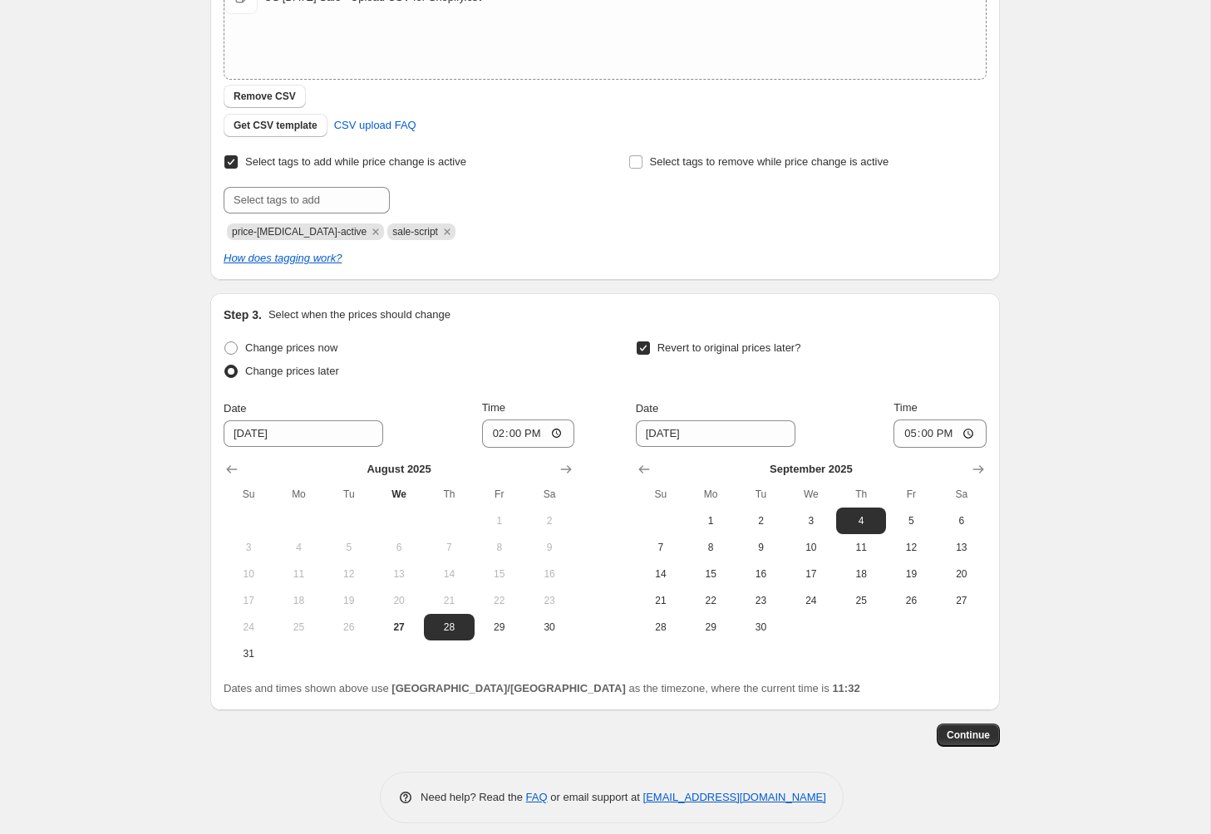
scroll to position [340, 0]
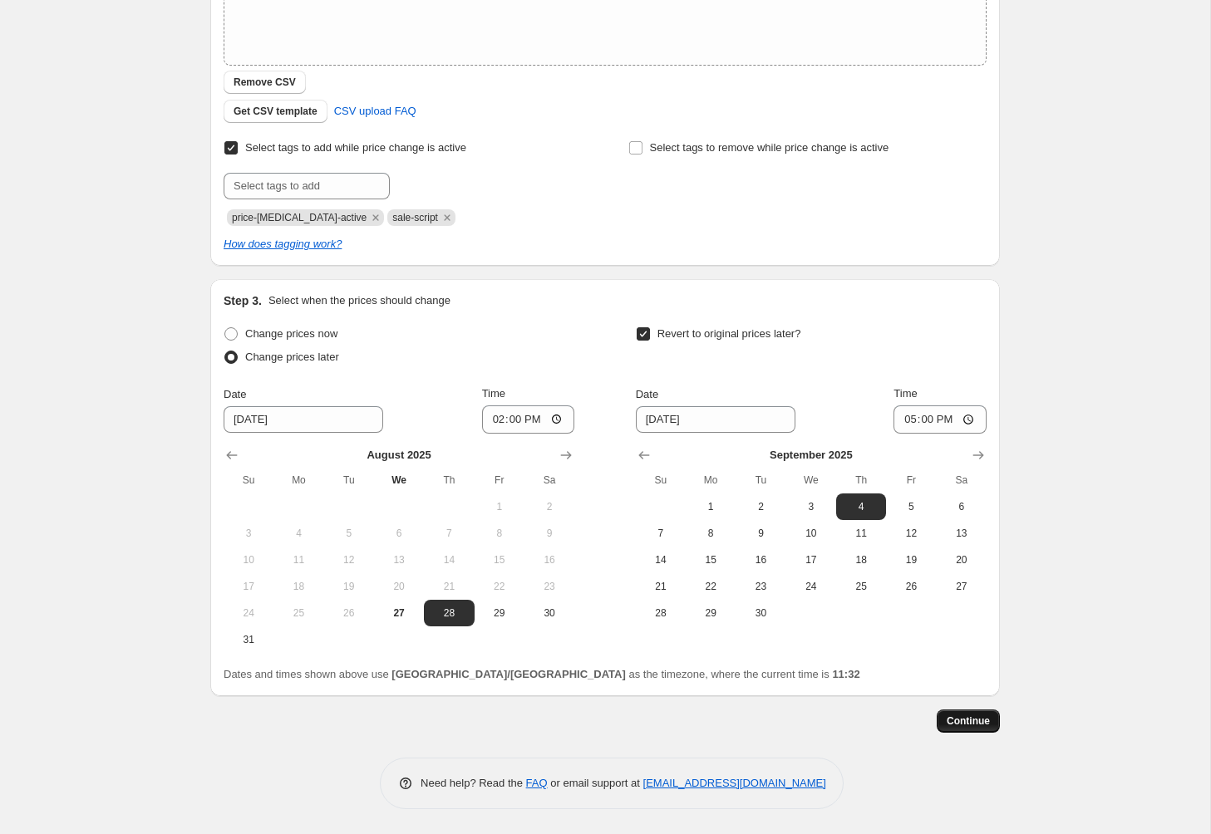
click at [981, 726] on span "Continue" at bounding box center [967, 721] width 43 height 13
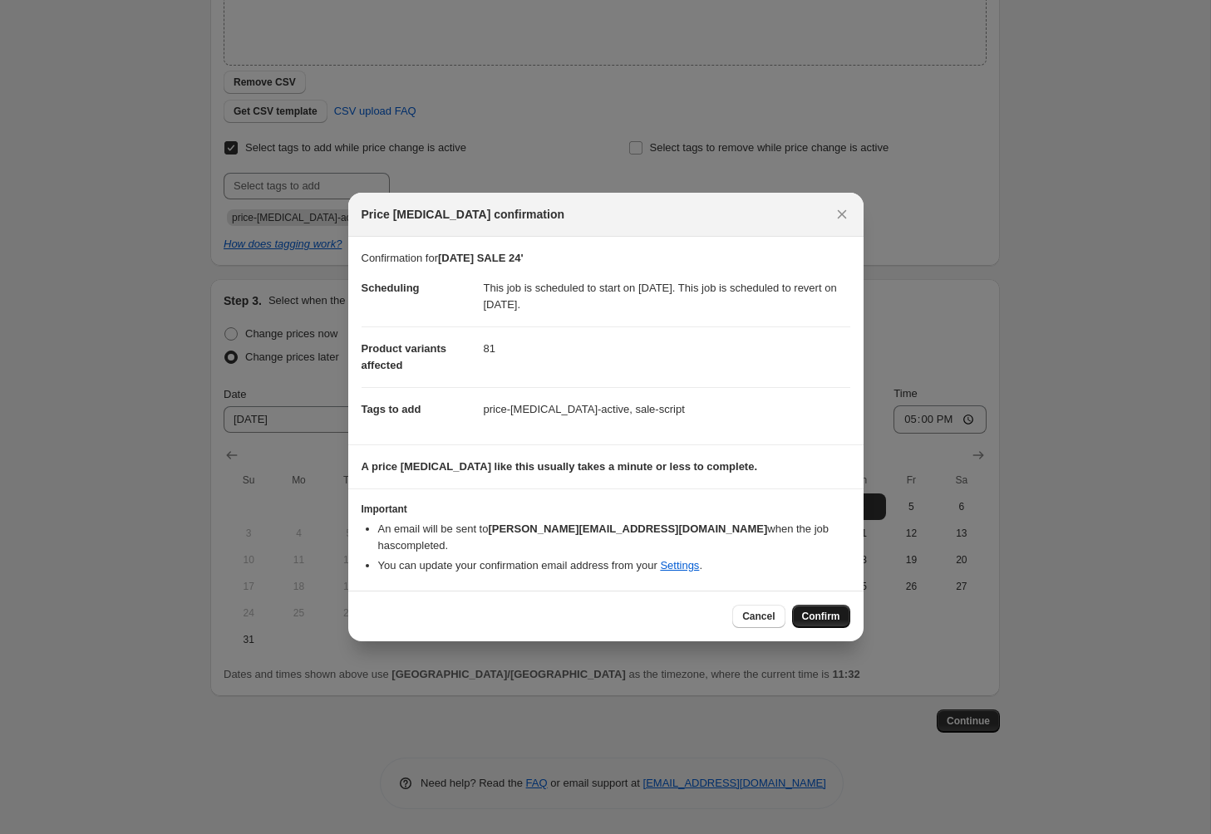
click at [827, 611] on span "Confirm" at bounding box center [821, 616] width 38 height 13
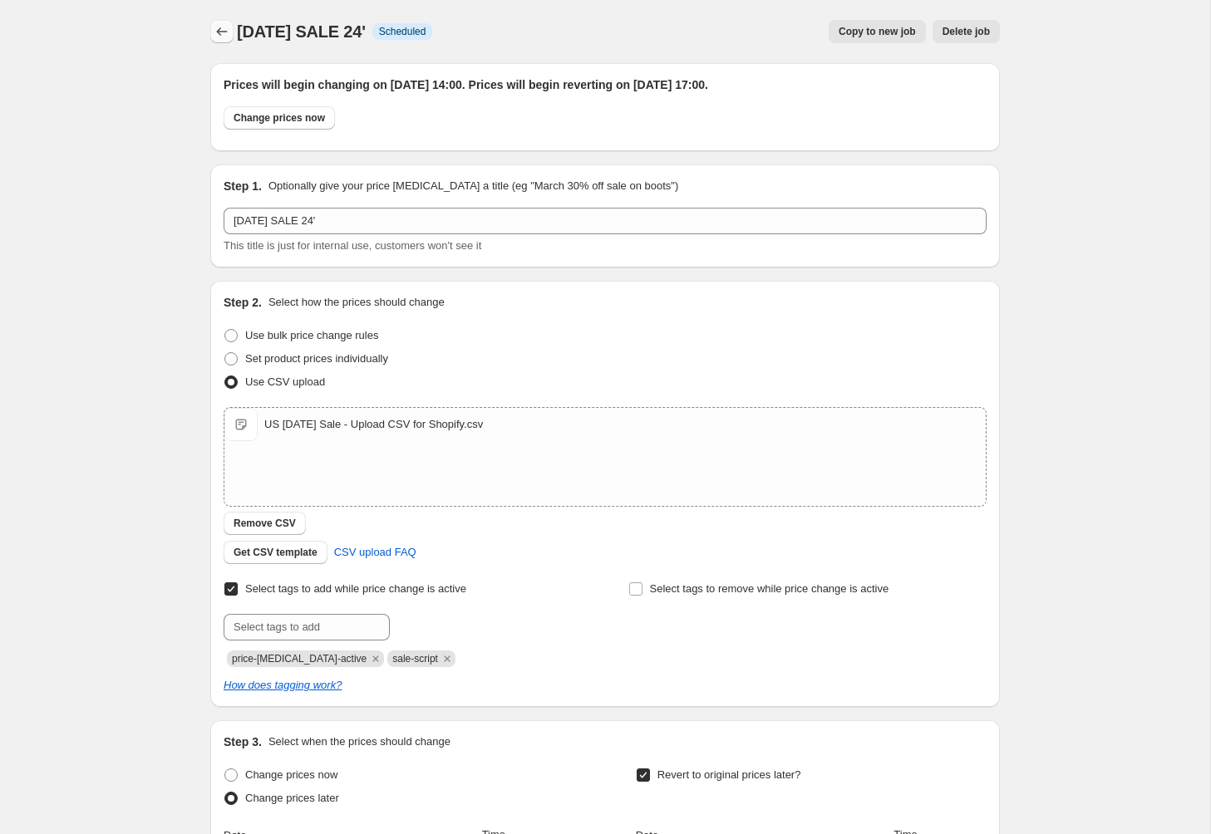
click at [214, 27] on icon "Price change jobs" at bounding box center [222, 31] width 17 height 17
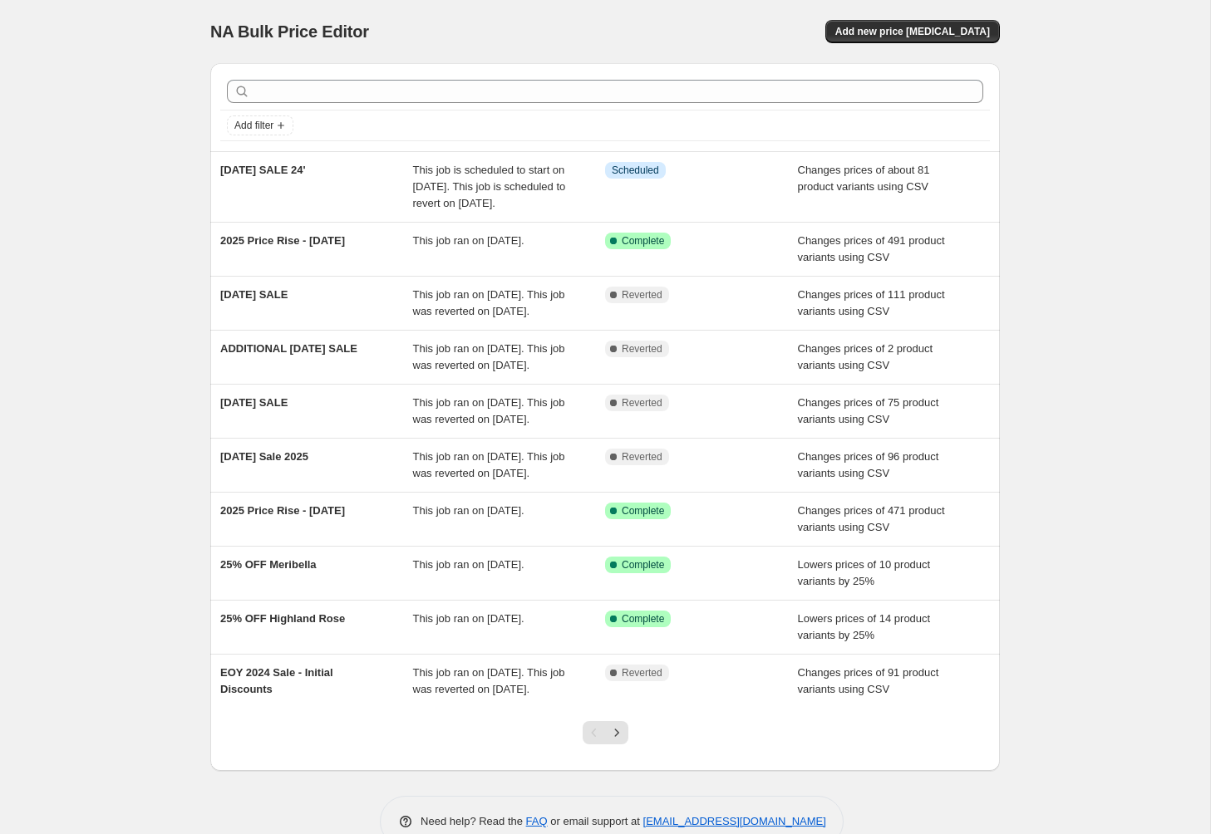
drag, startPoint x: 610, startPoint y: 17, endPoint x: 602, endPoint y: 24, distance: 10.0
click at [610, 17] on div "NA Bulk Price Editor. This page is ready NA Bulk Price Editor Add new price cha…" at bounding box center [604, 31] width 789 height 63
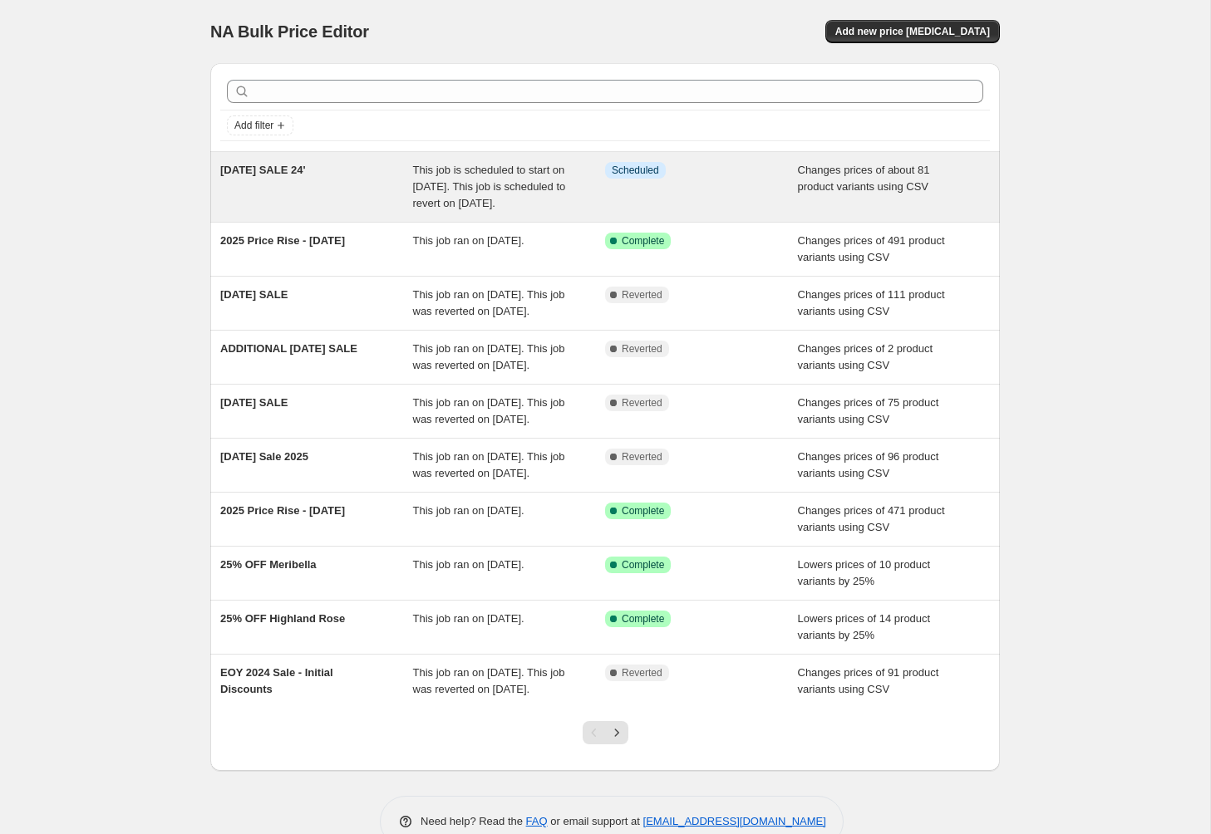
click at [302, 173] on span "LABOUR DAY SALE 24'" at bounding box center [263, 170] width 86 height 12
